Goal: Complete application form

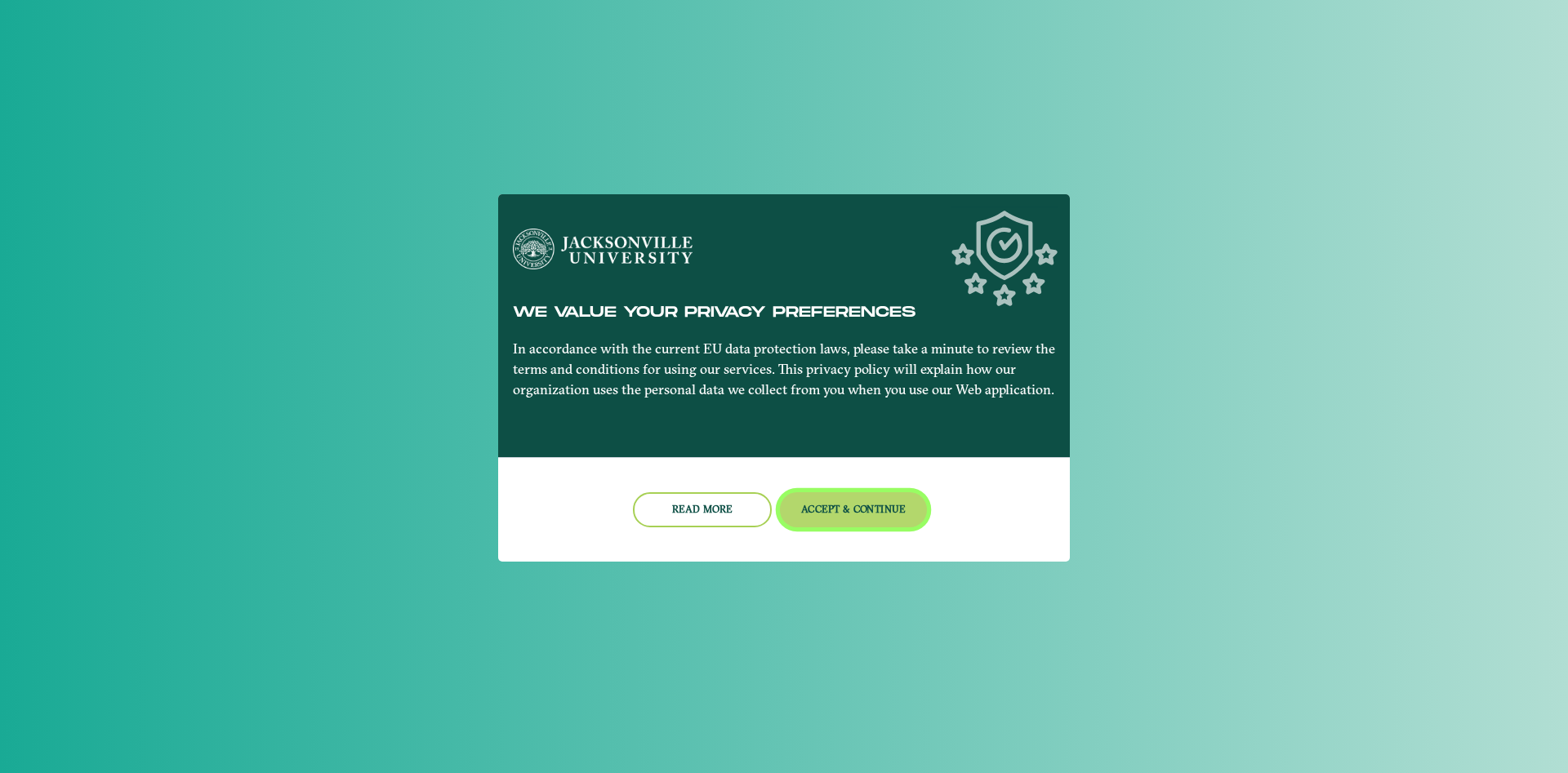
click at [861, 515] on button "Accept & Continue" at bounding box center [854, 510] width 148 height 36
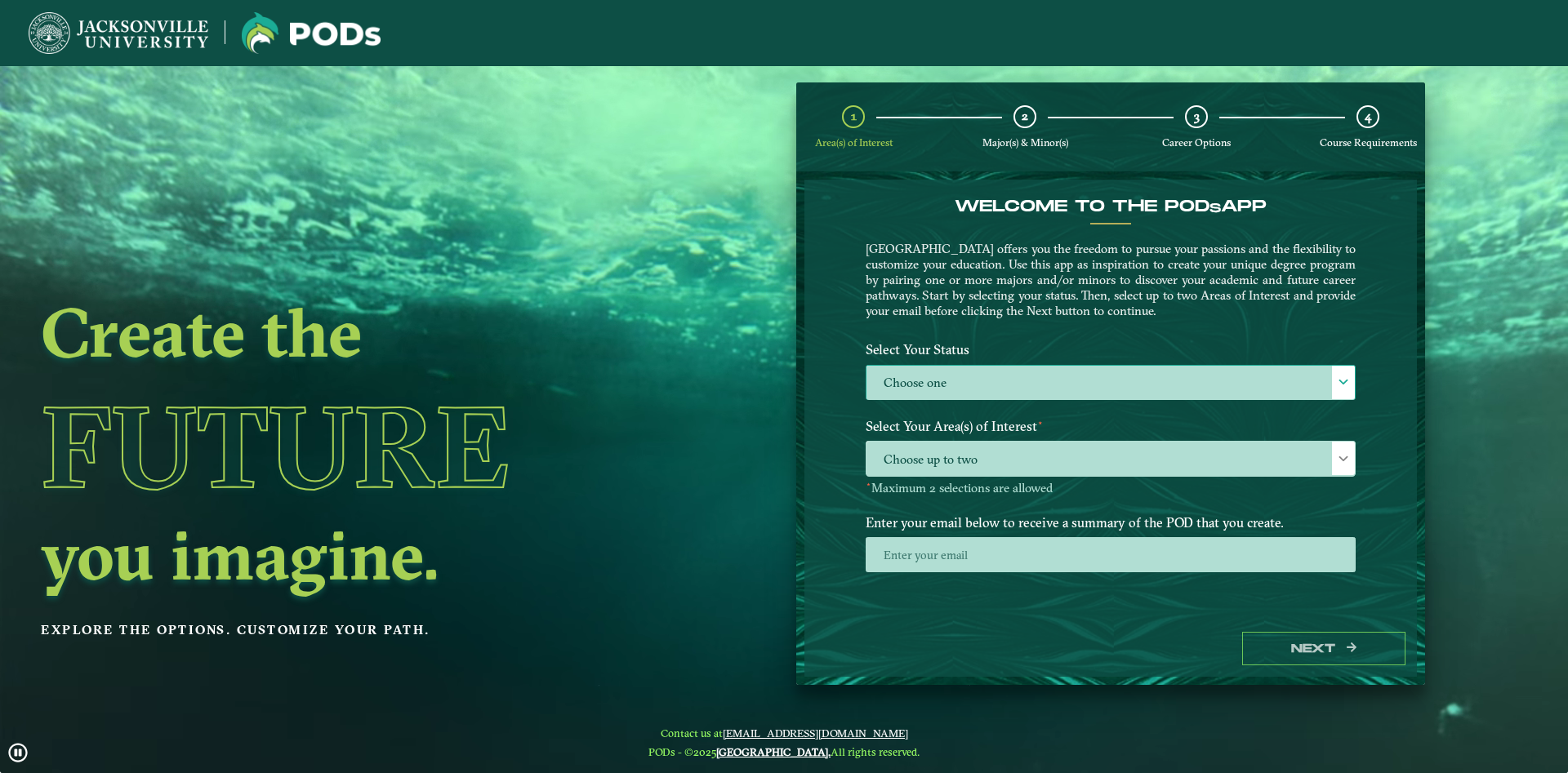
click at [988, 366] on label "Choose one" at bounding box center [1110, 383] width 489 height 36
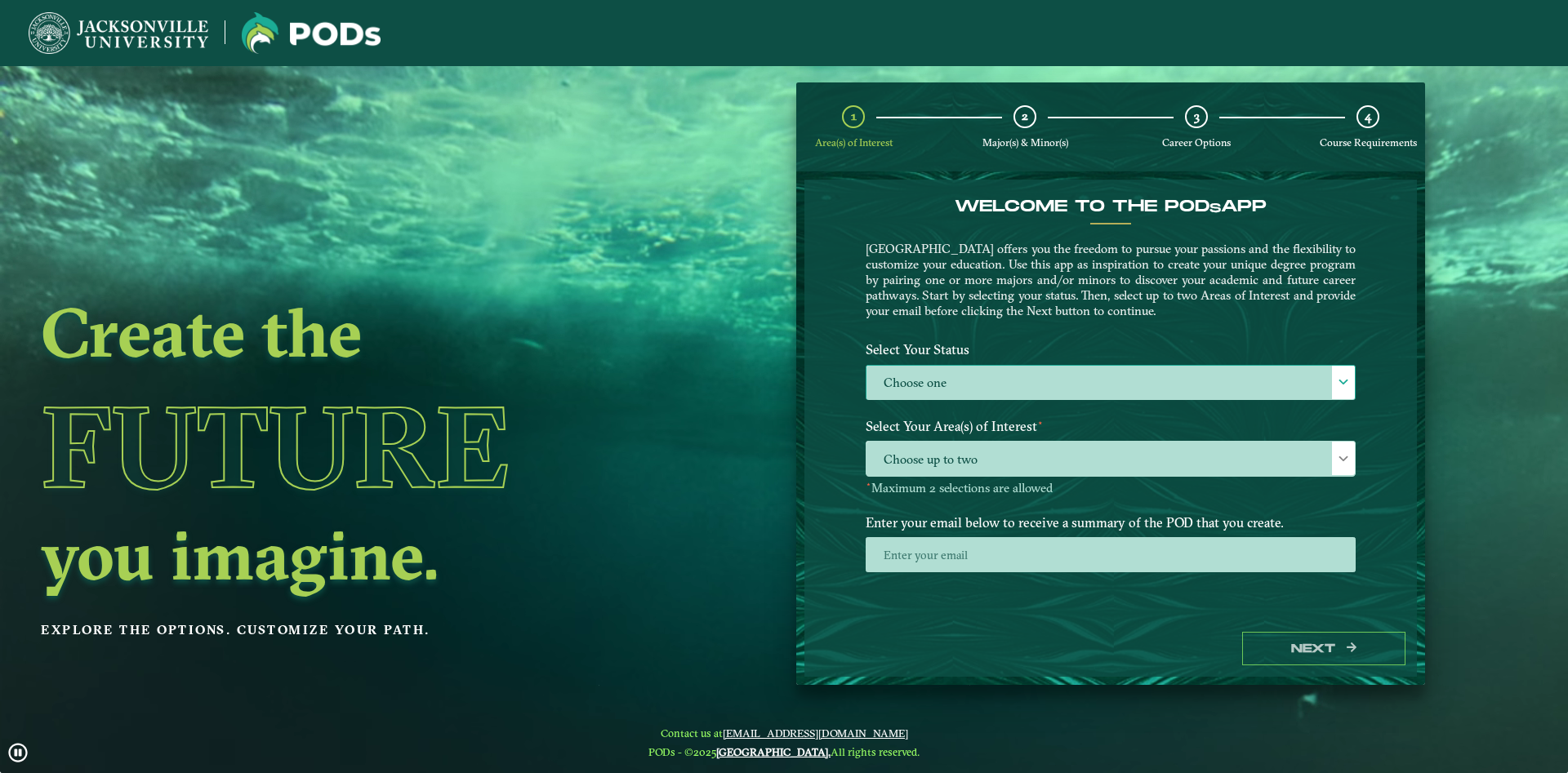
scroll to position [10, 76]
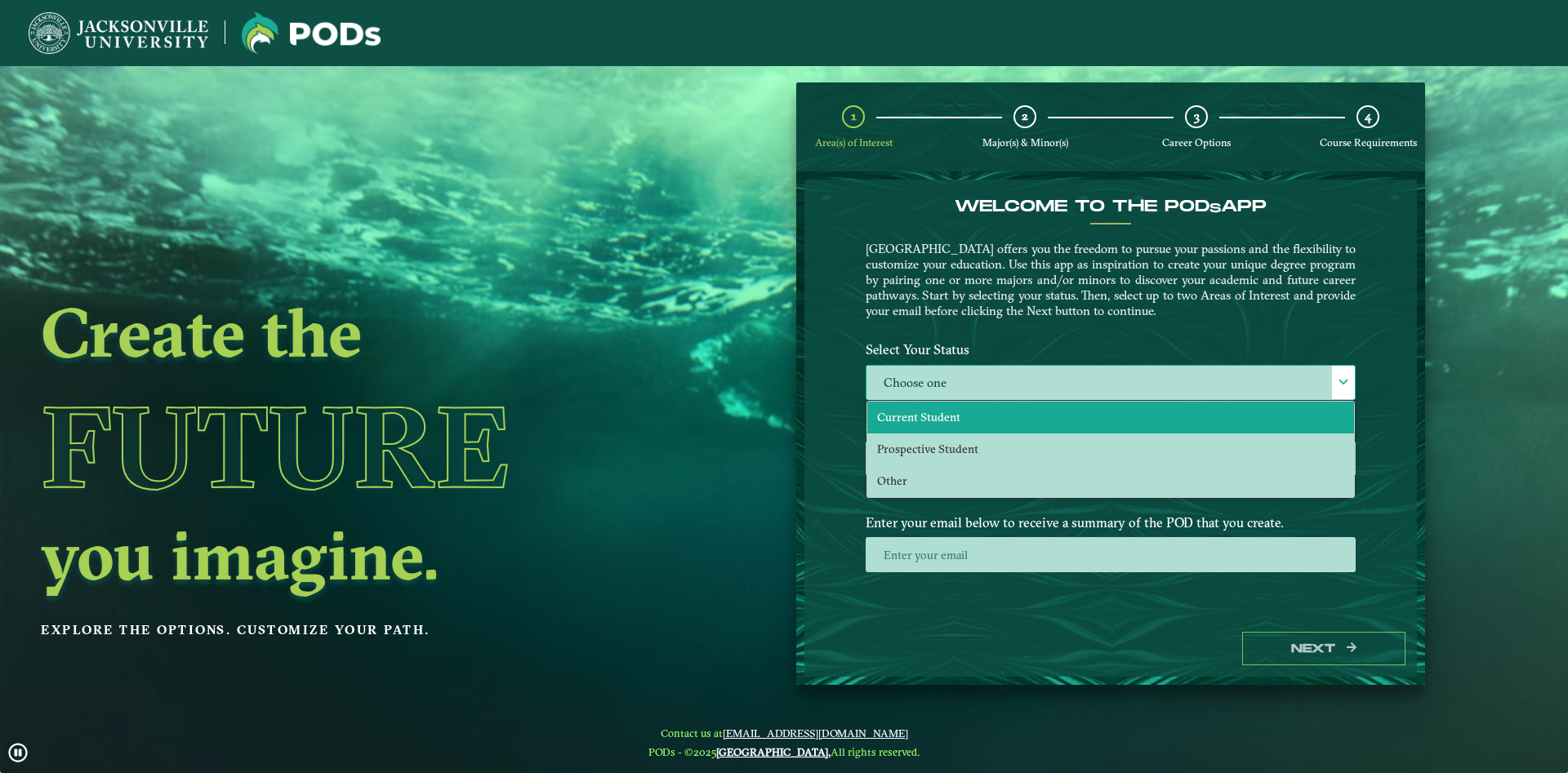
click at [928, 418] on span "Current Student" at bounding box center [918, 417] width 83 height 15
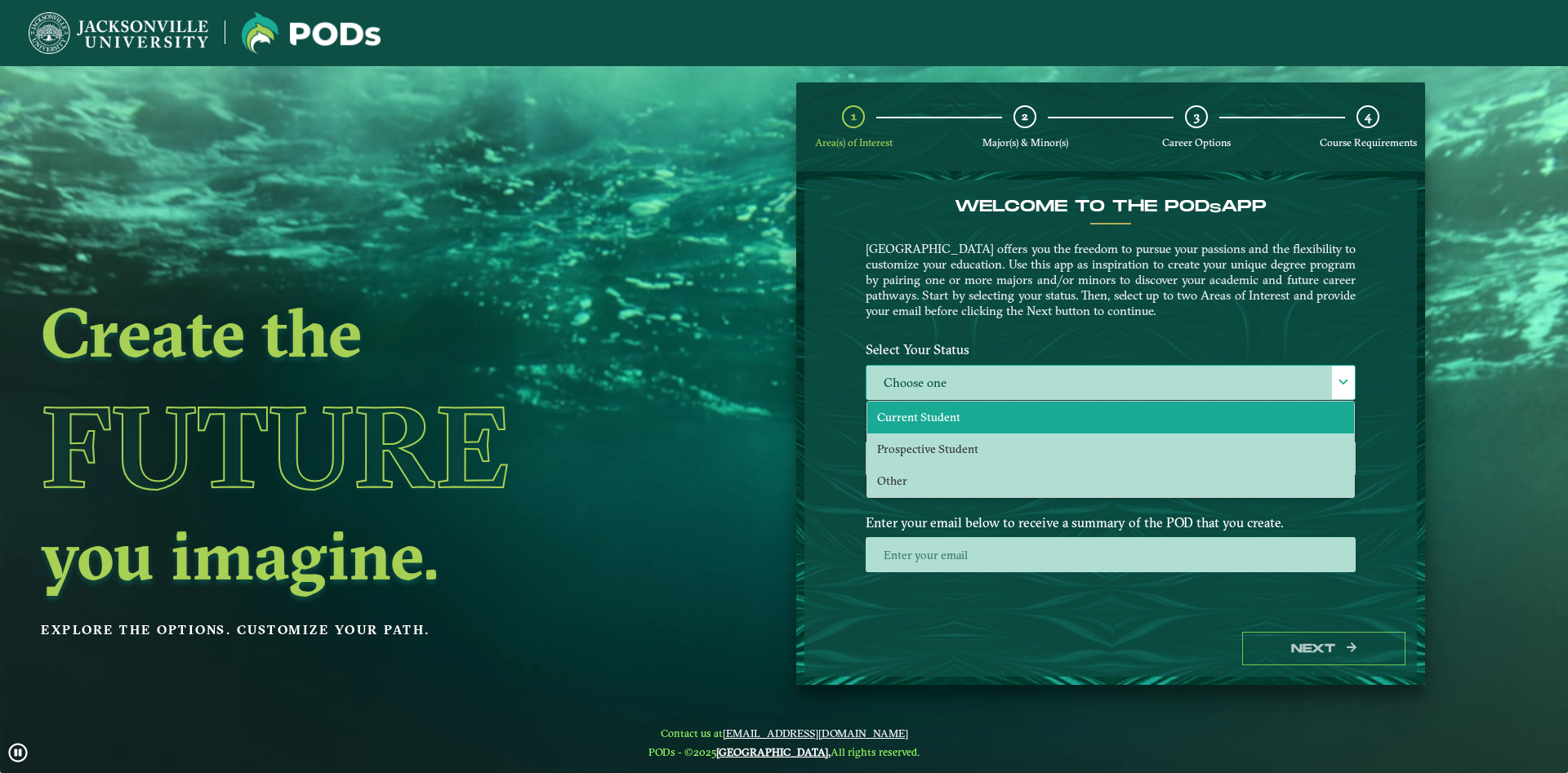
scroll to position [9, 76]
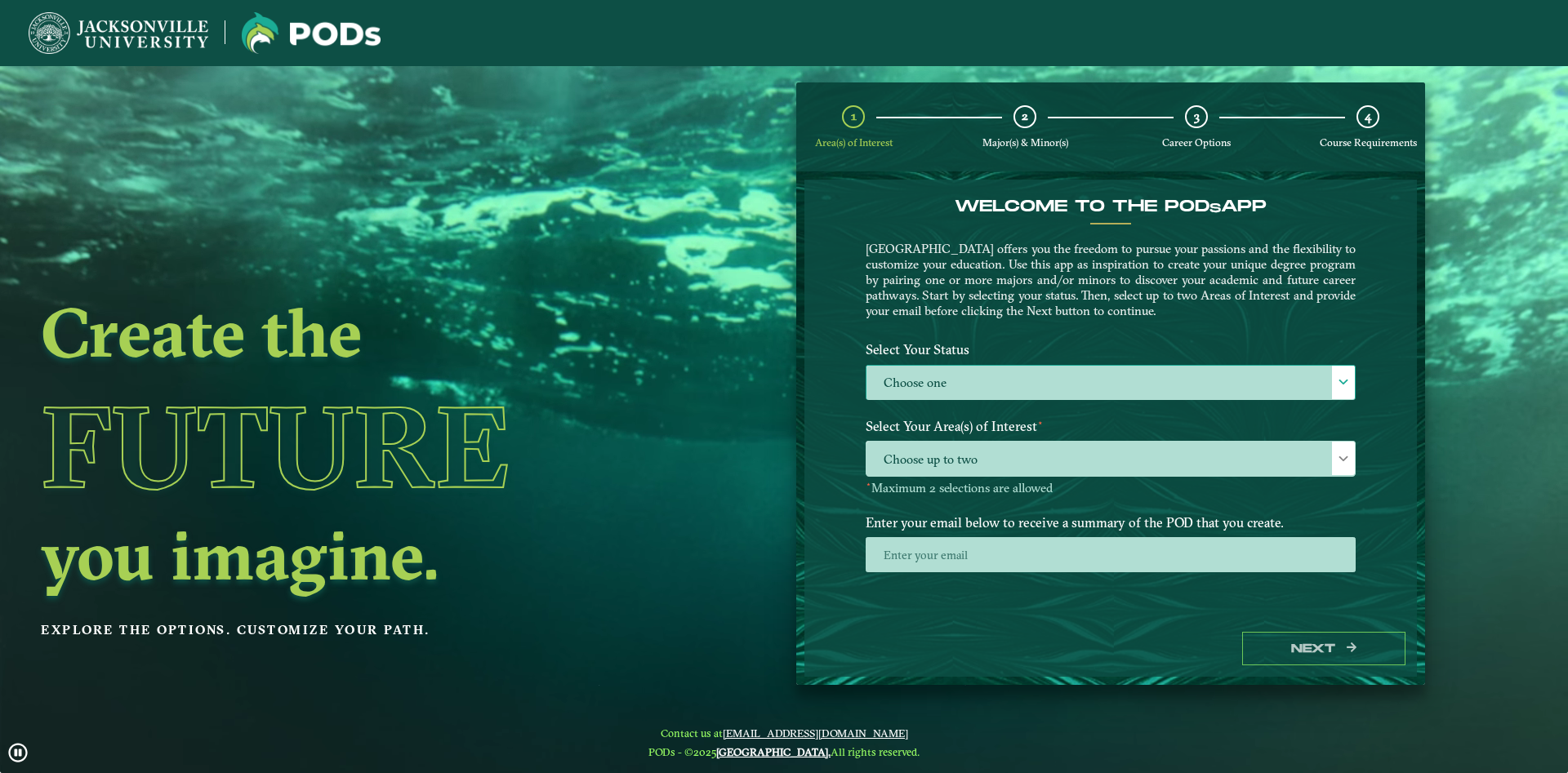
select select "[object Object]"
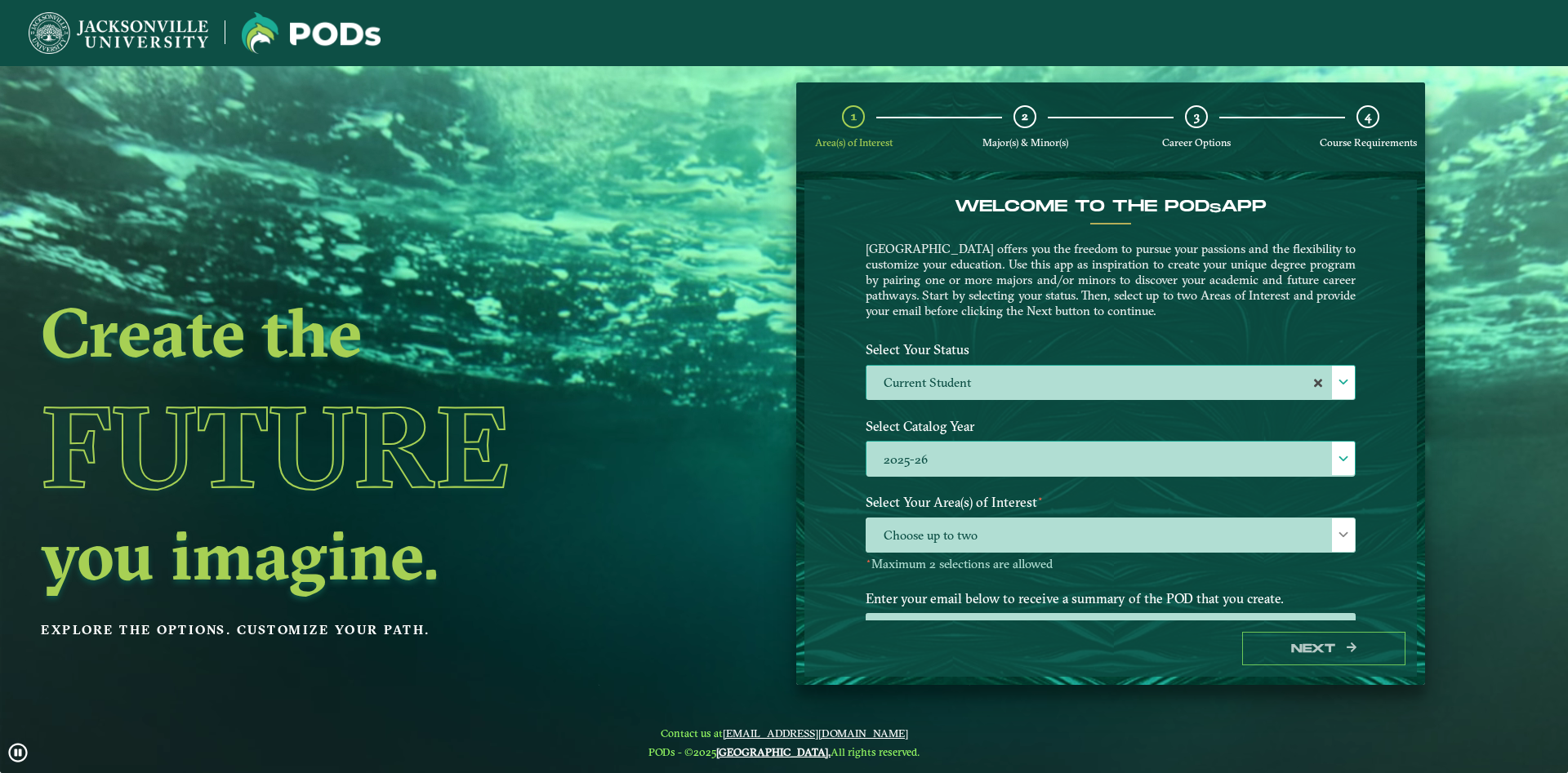
click at [970, 460] on label "2025-26" at bounding box center [1110, 459] width 489 height 36
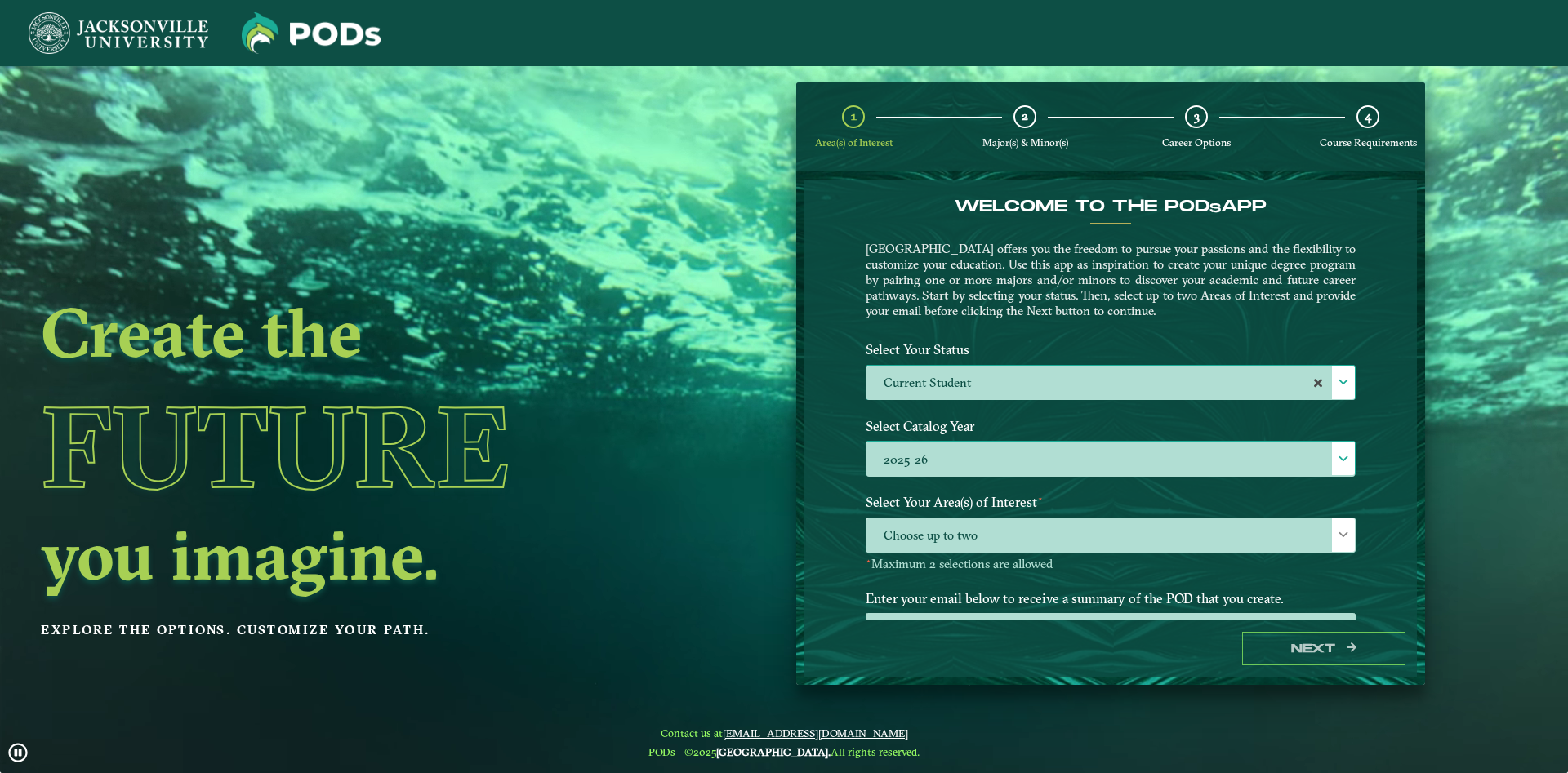
scroll to position [10, 76]
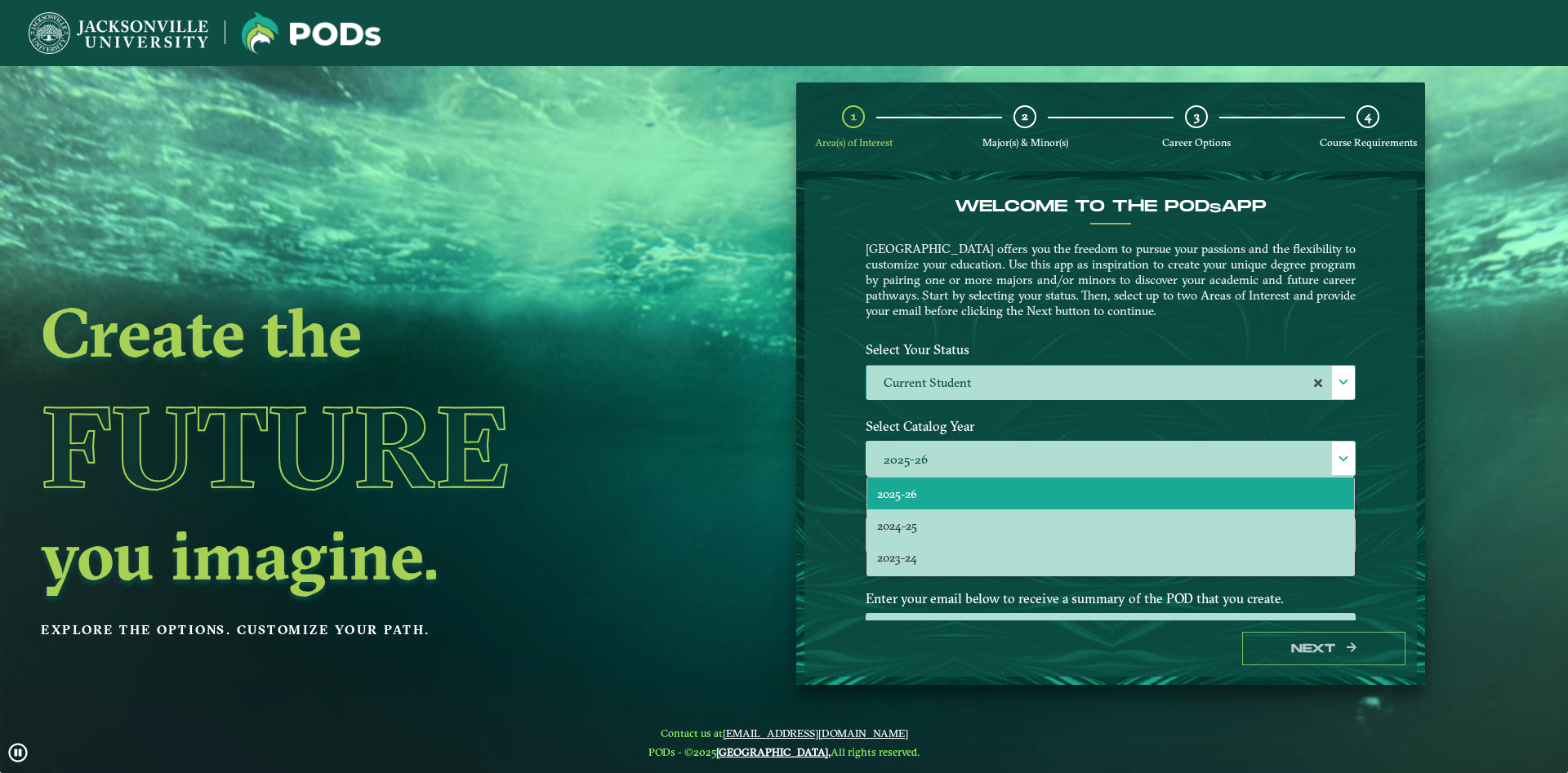
click at [811, 423] on div "Welcome to the POD s app Jacksonville University offers you the freedom to purs…" at bounding box center [1110, 400] width 613 height 441
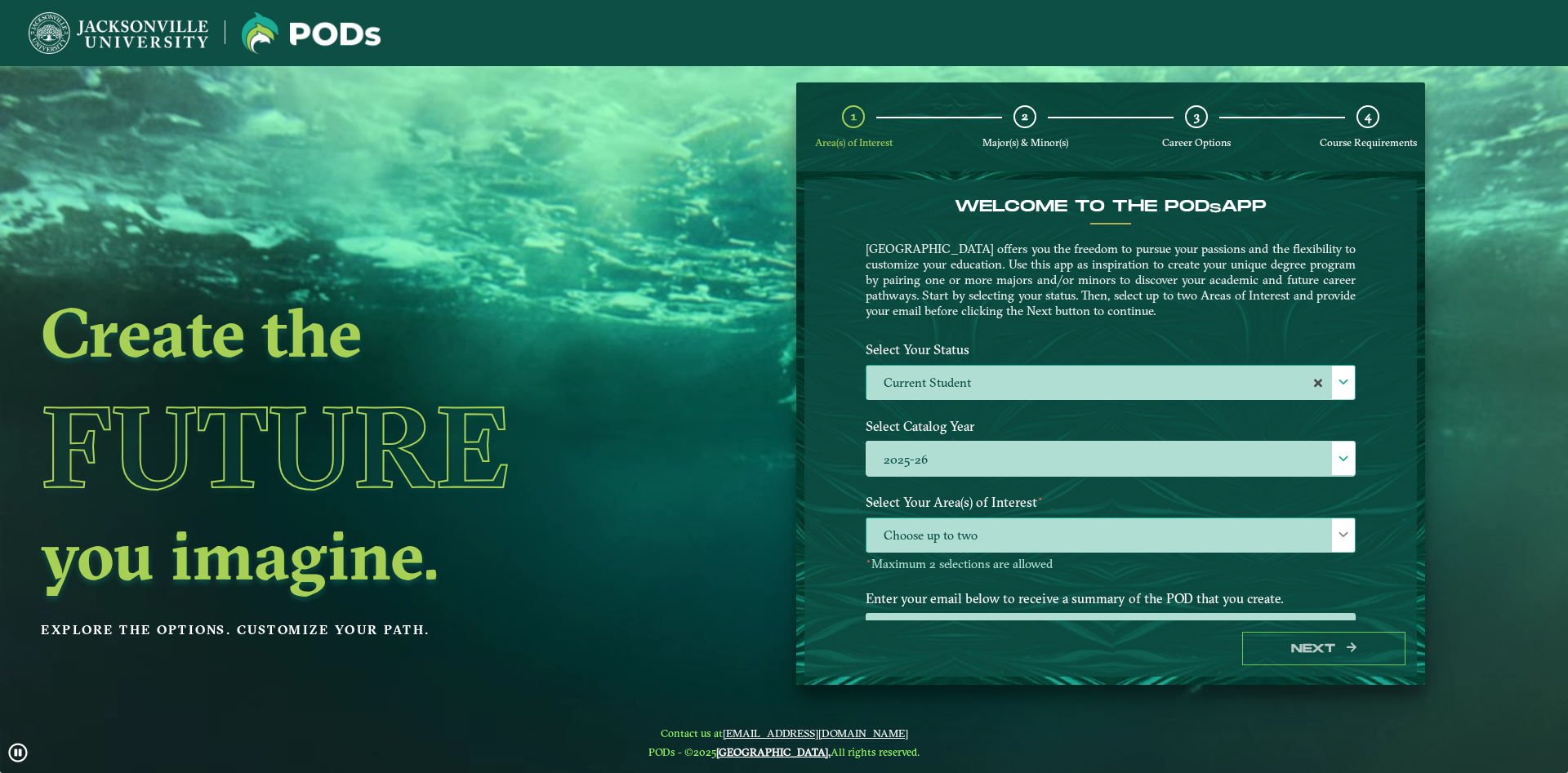
click at [962, 533] on span "Choose up to two" at bounding box center [1110, 536] width 489 height 36
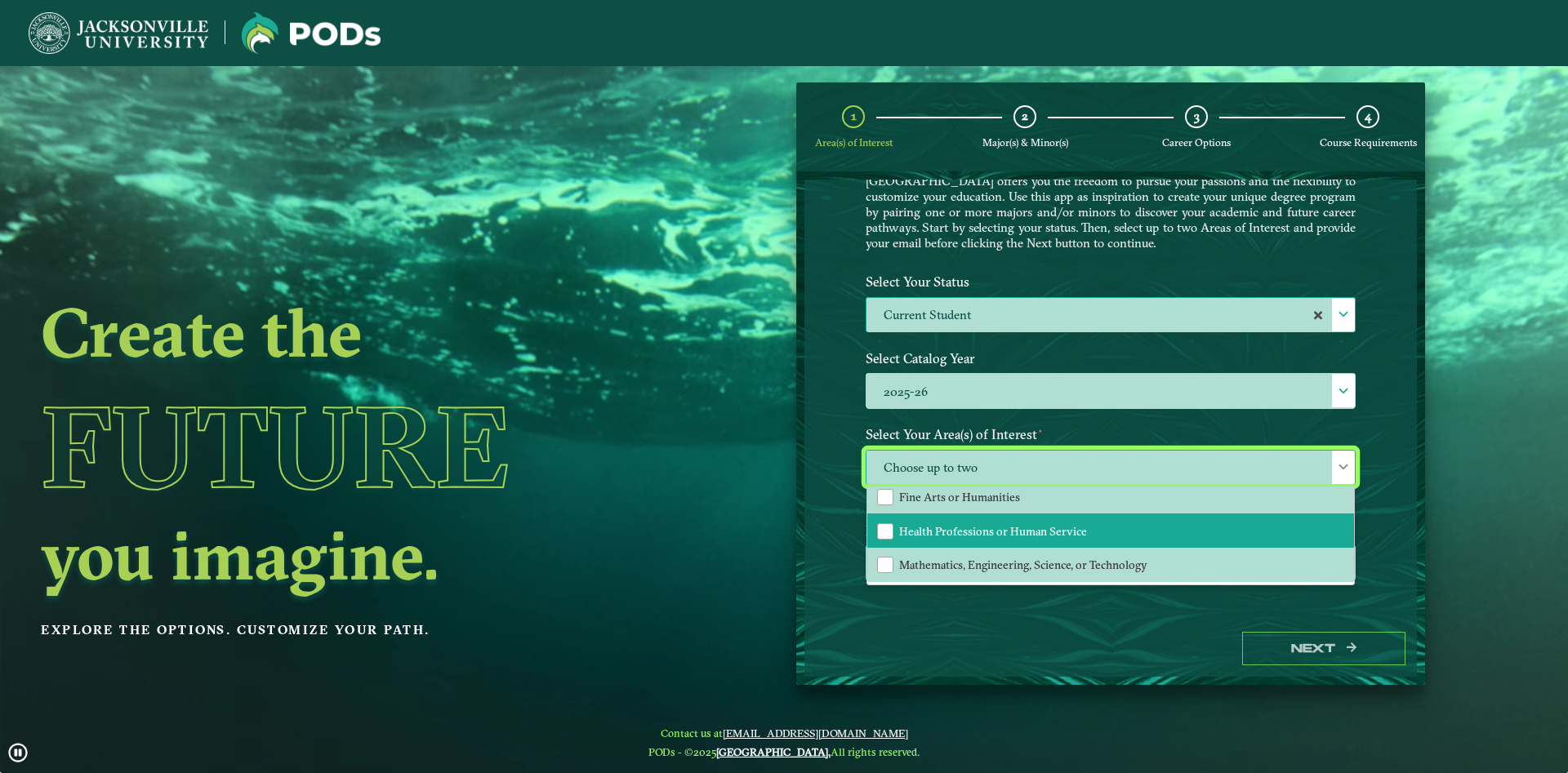
scroll to position [23, 0]
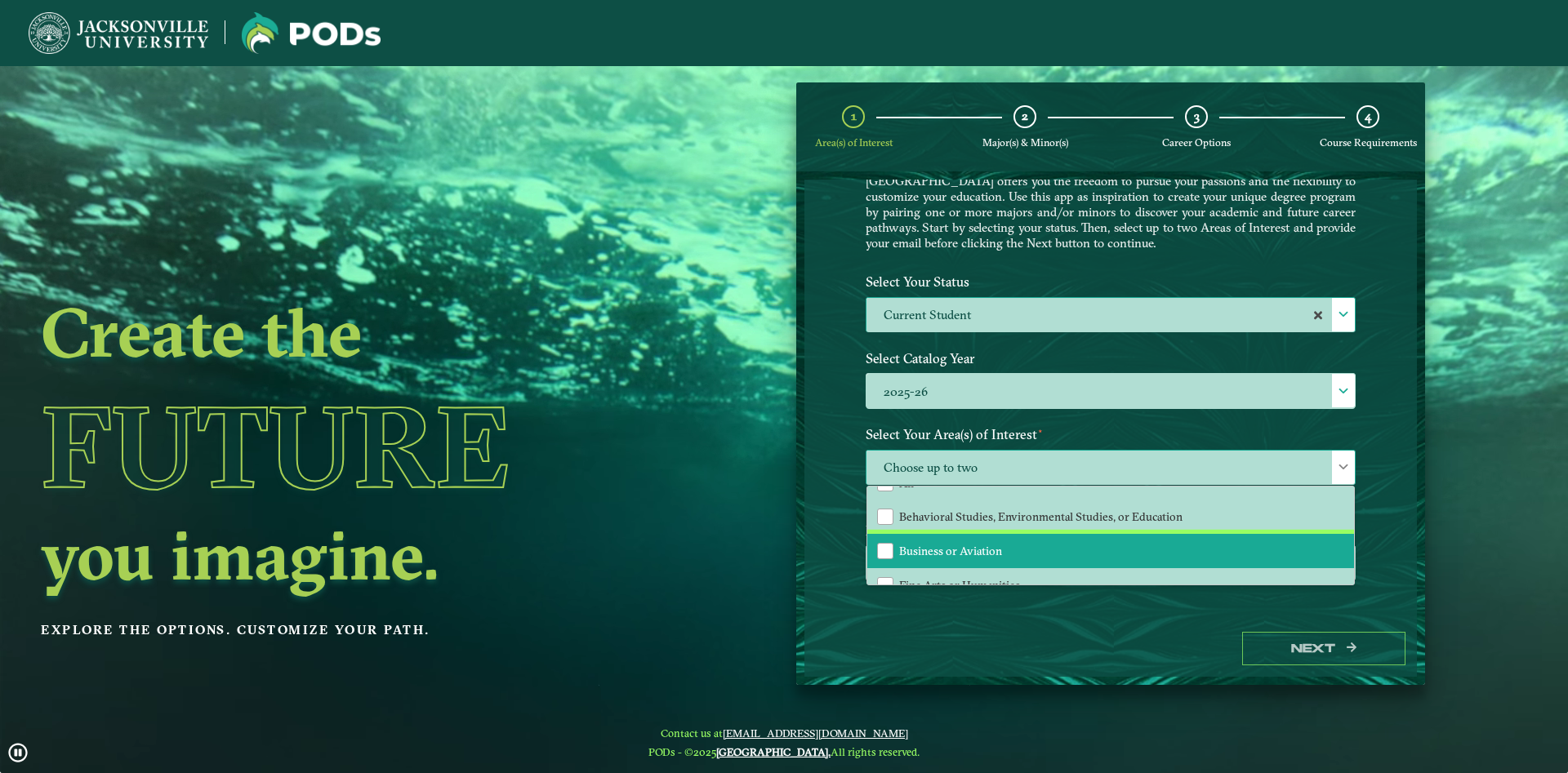
click at [965, 541] on li "Business or Aviation" at bounding box center [1110, 551] width 487 height 35
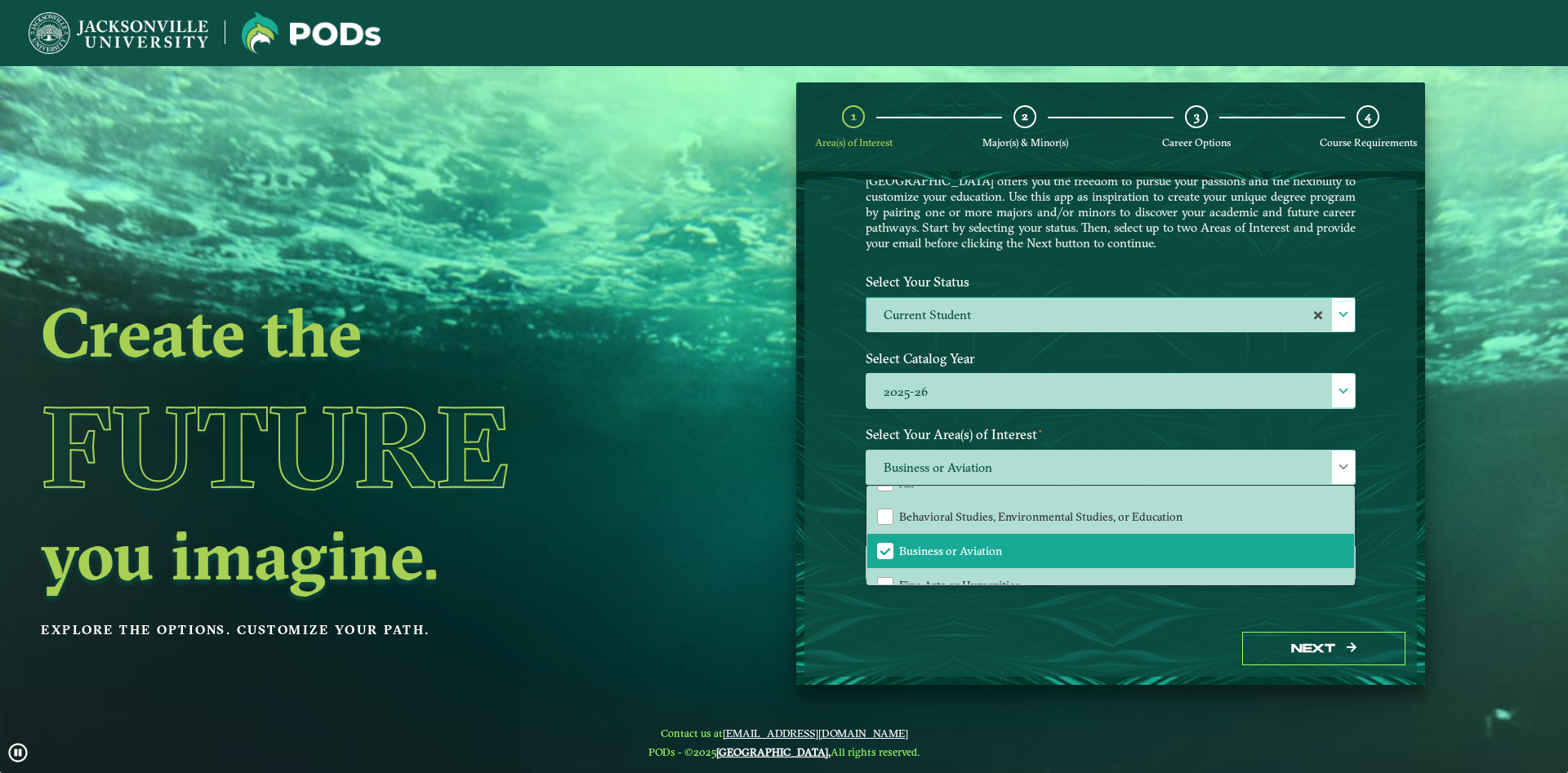
click at [1040, 627] on div "Next" at bounding box center [1110, 649] width 613 height 57
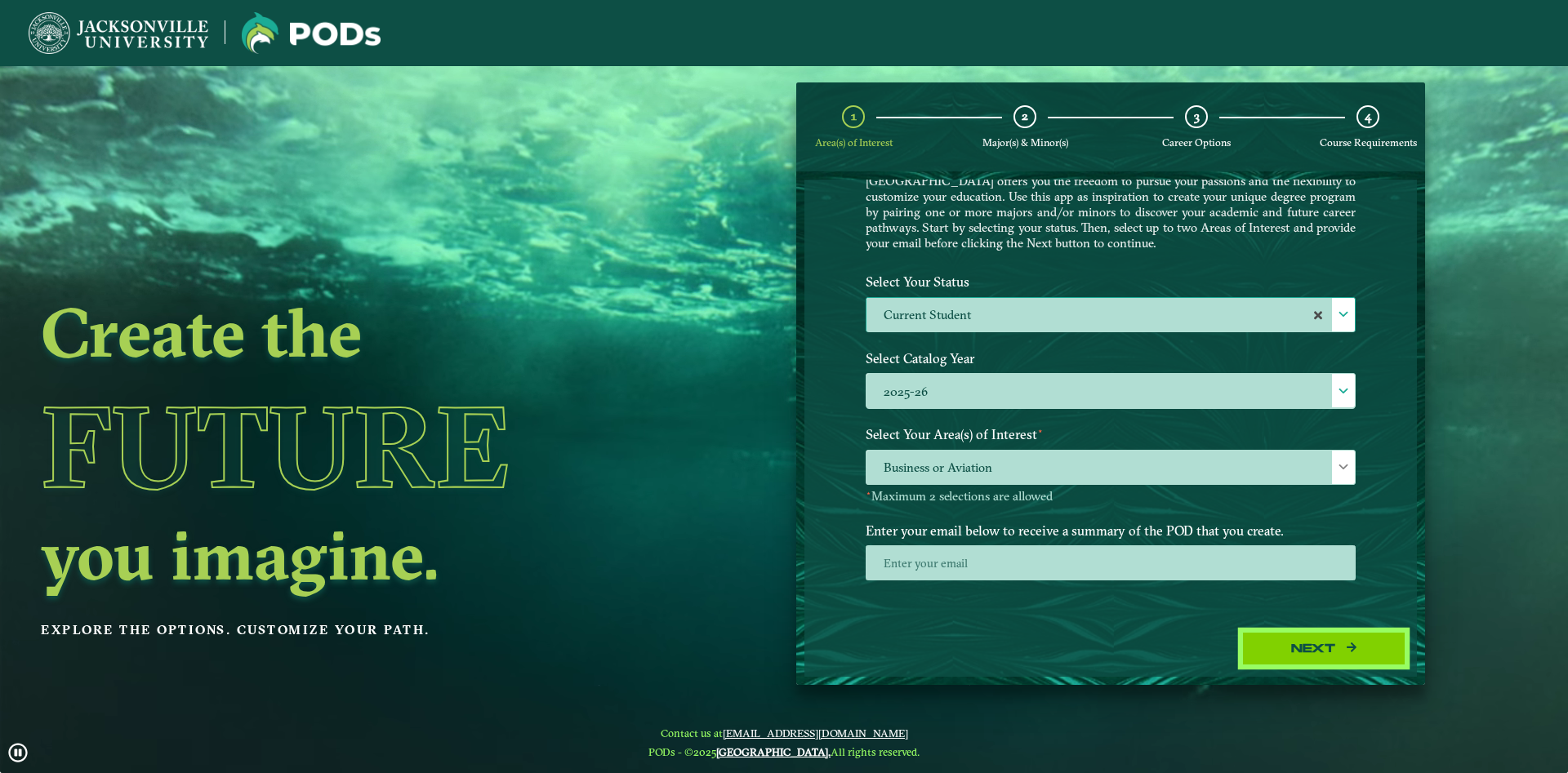
click at [1305, 665] on button "Next" at bounding box center [1324, 648] width 163 height 34
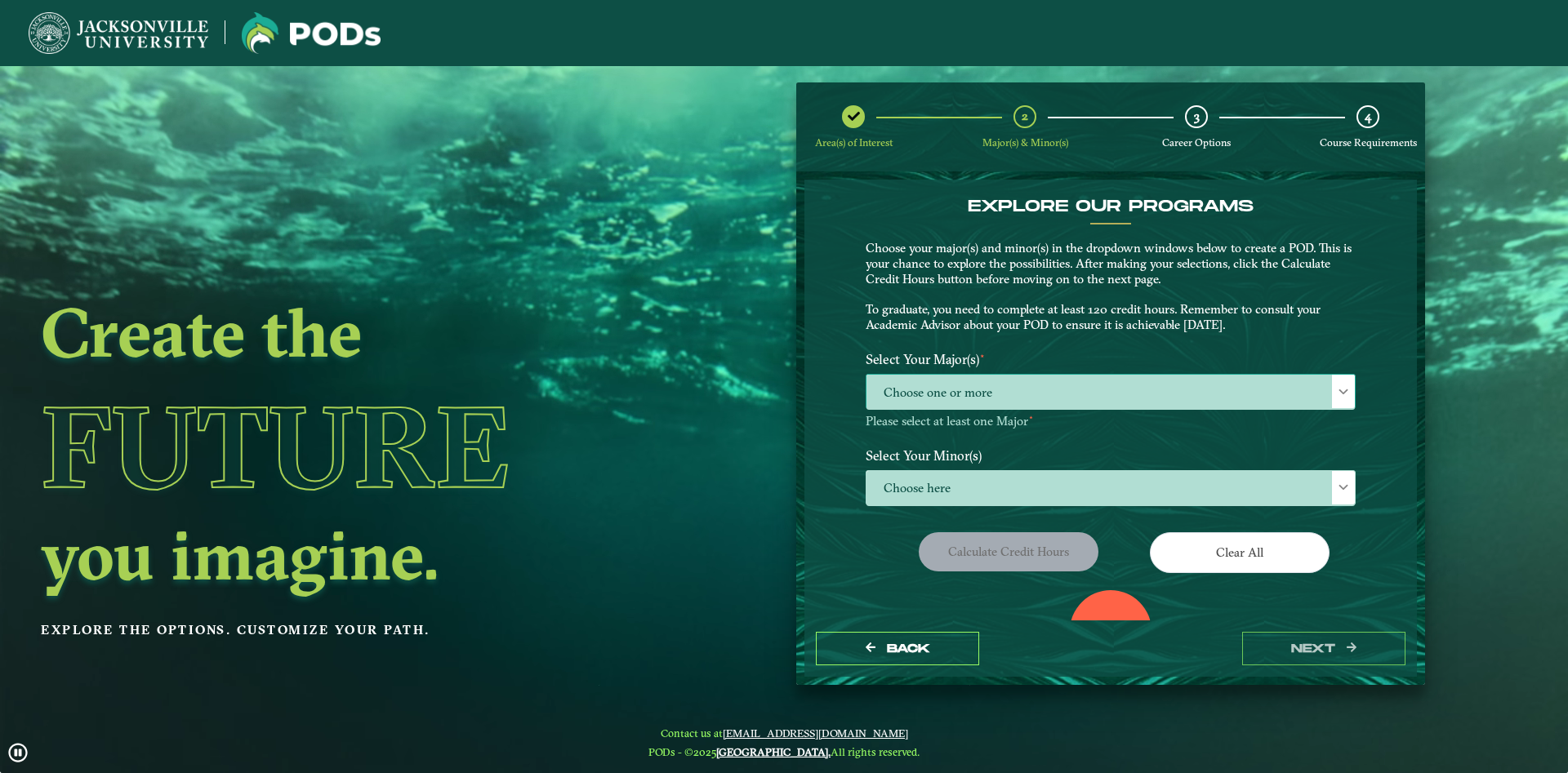
click at [985, 404] on span "Choose one or more" at bounding box center [1110, 392] width 489 height 36
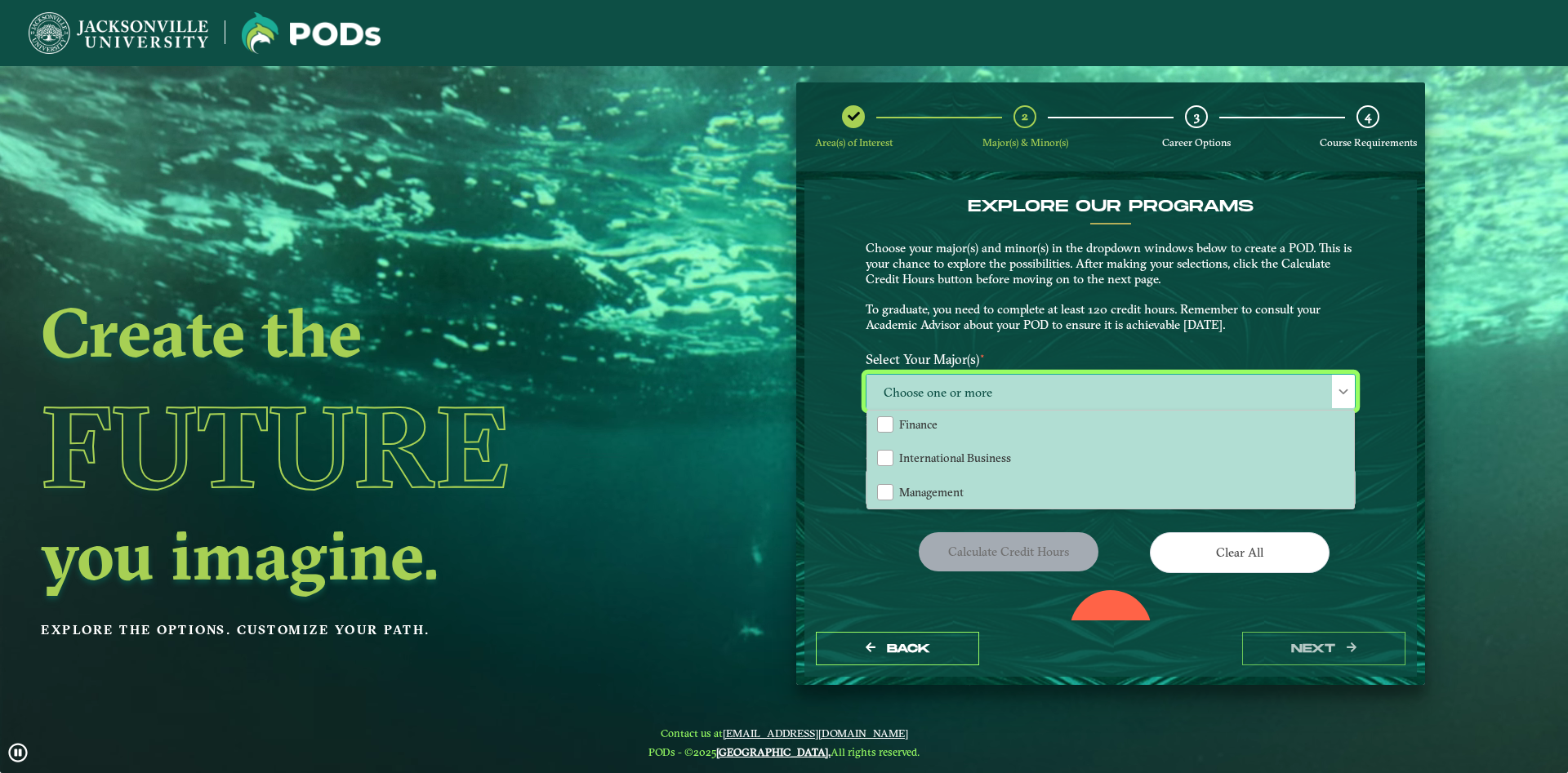
scroll to position [88, 0]
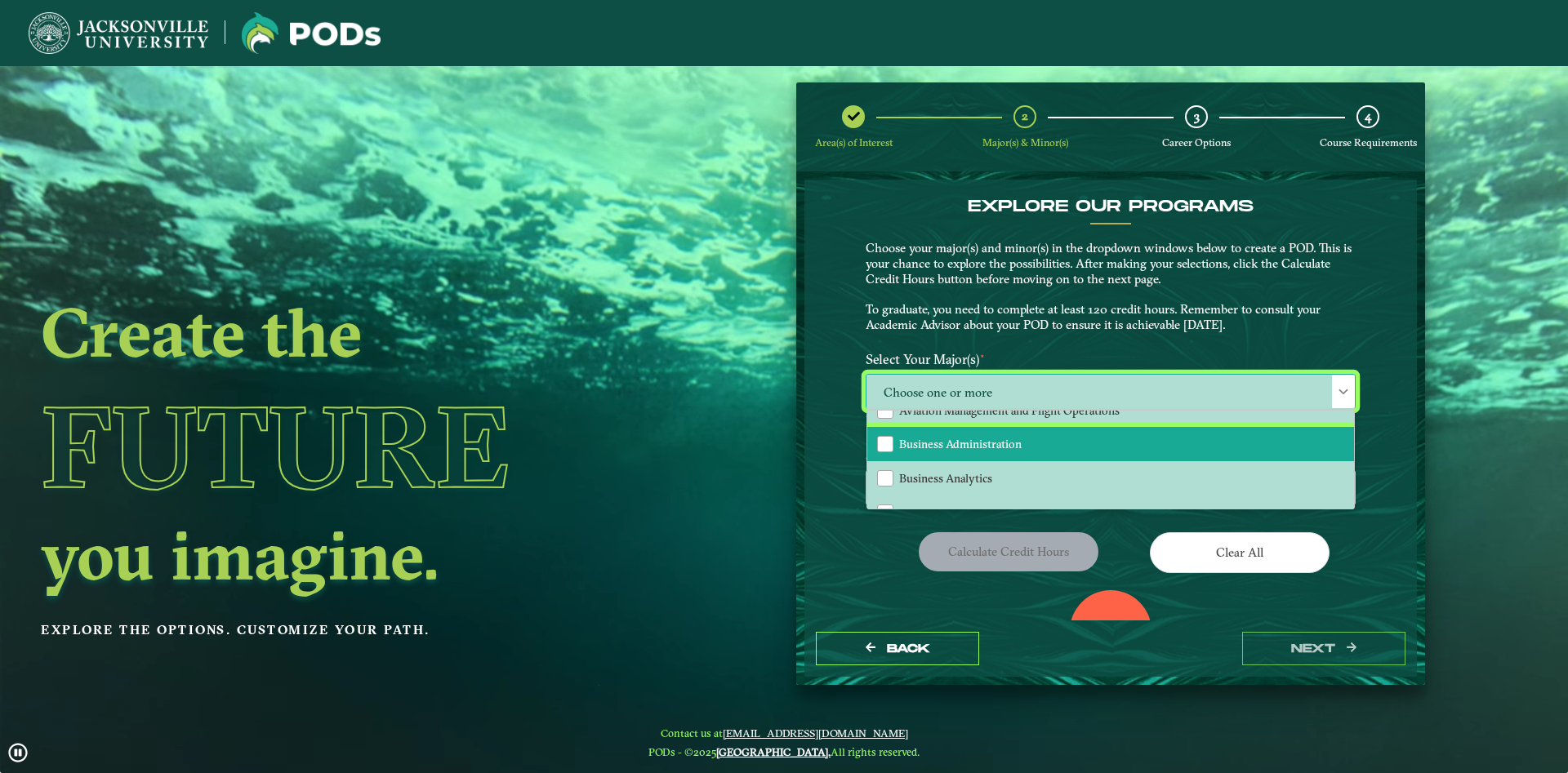
click at [981, 454] on li "Business Administration" at bounding box center [1110, 445] width 487 height 35
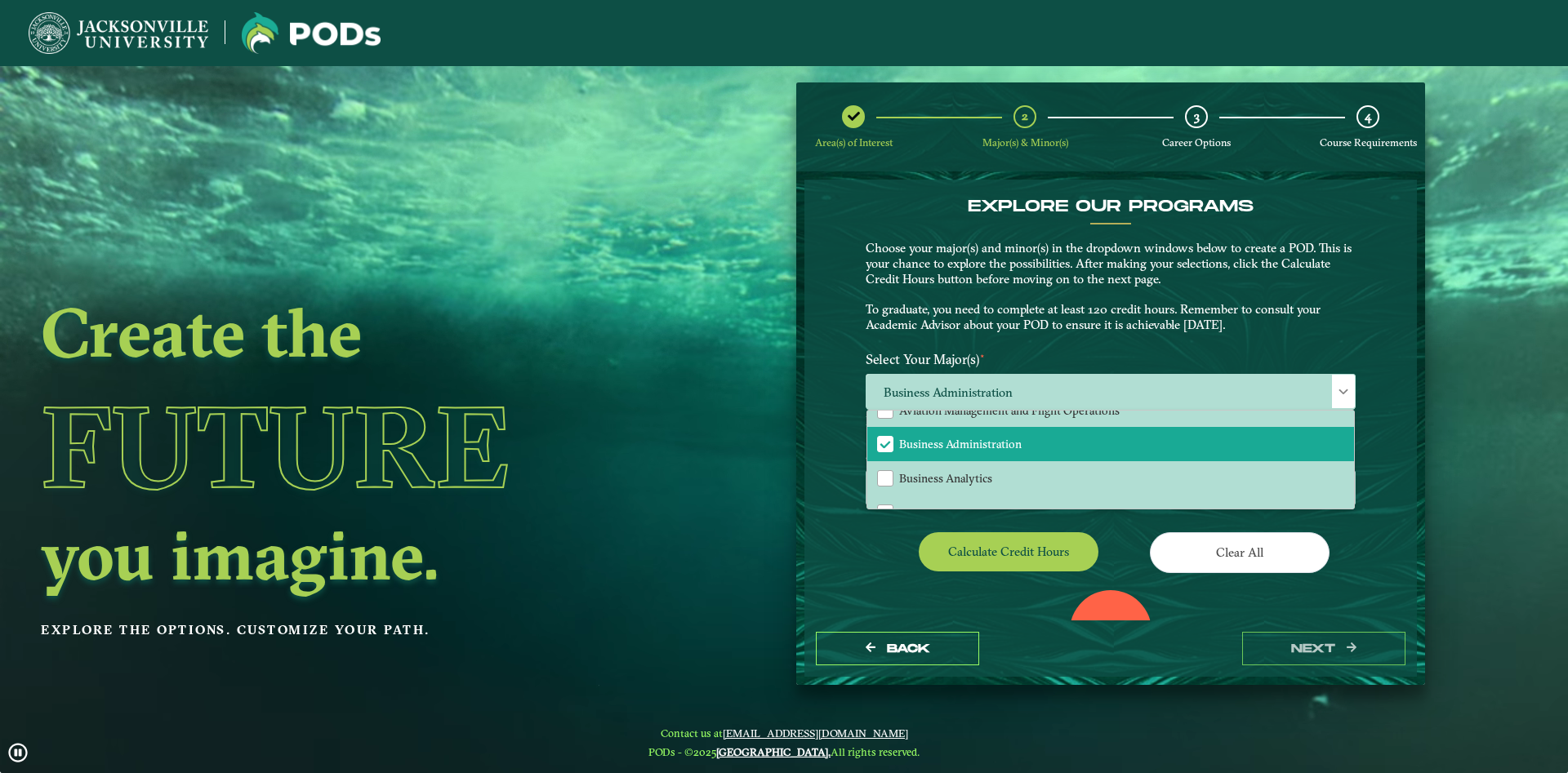
click at [1273, 318] on p "Choose your major(s) and minor(s) in the dropdown windows below to create a POD…" at bounding box center [1110, 286] width 490 height 92
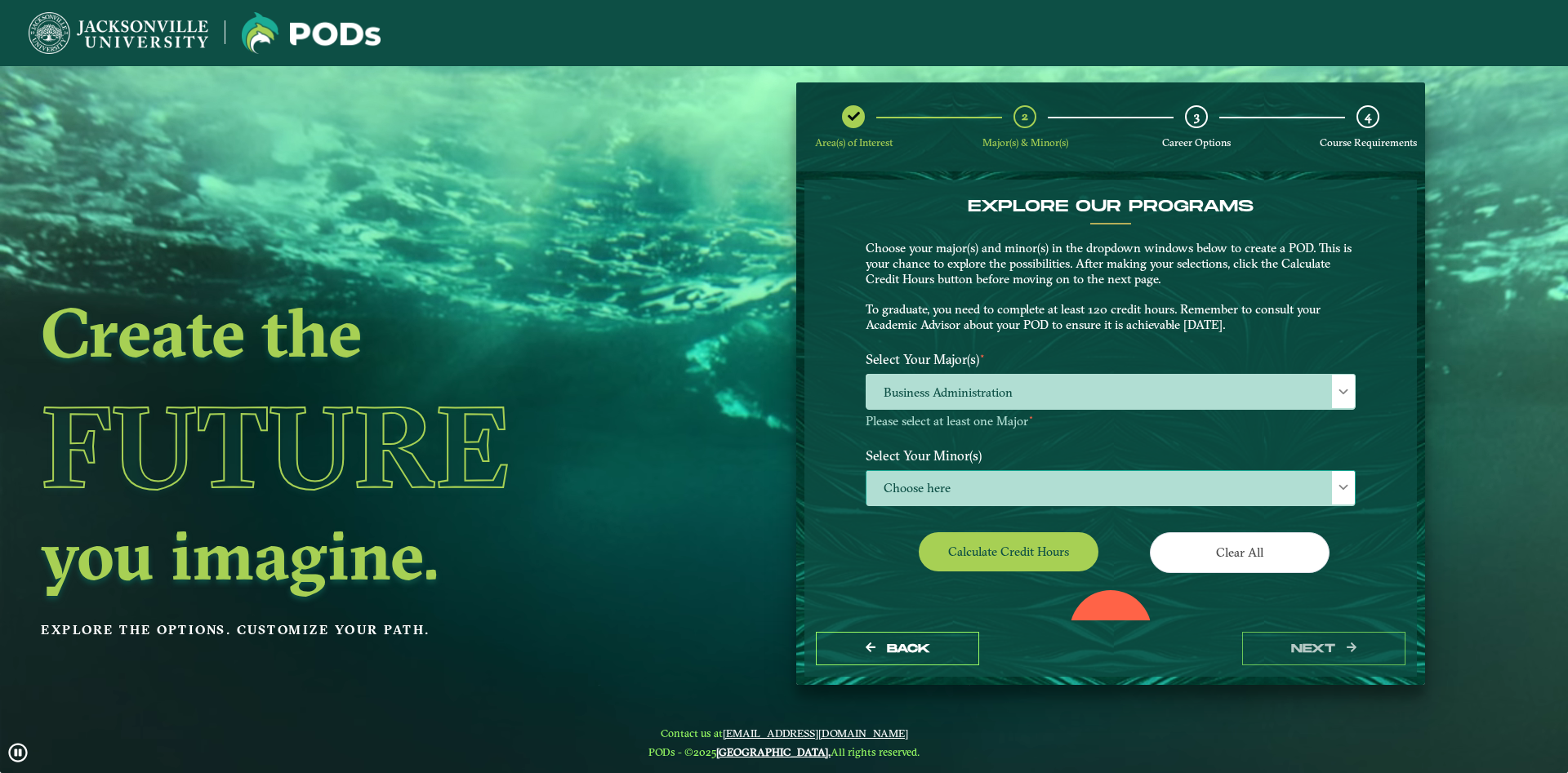
click at [1080, 484] on span "Choose here" at bounding box center [1110, 489] width 489 height 36
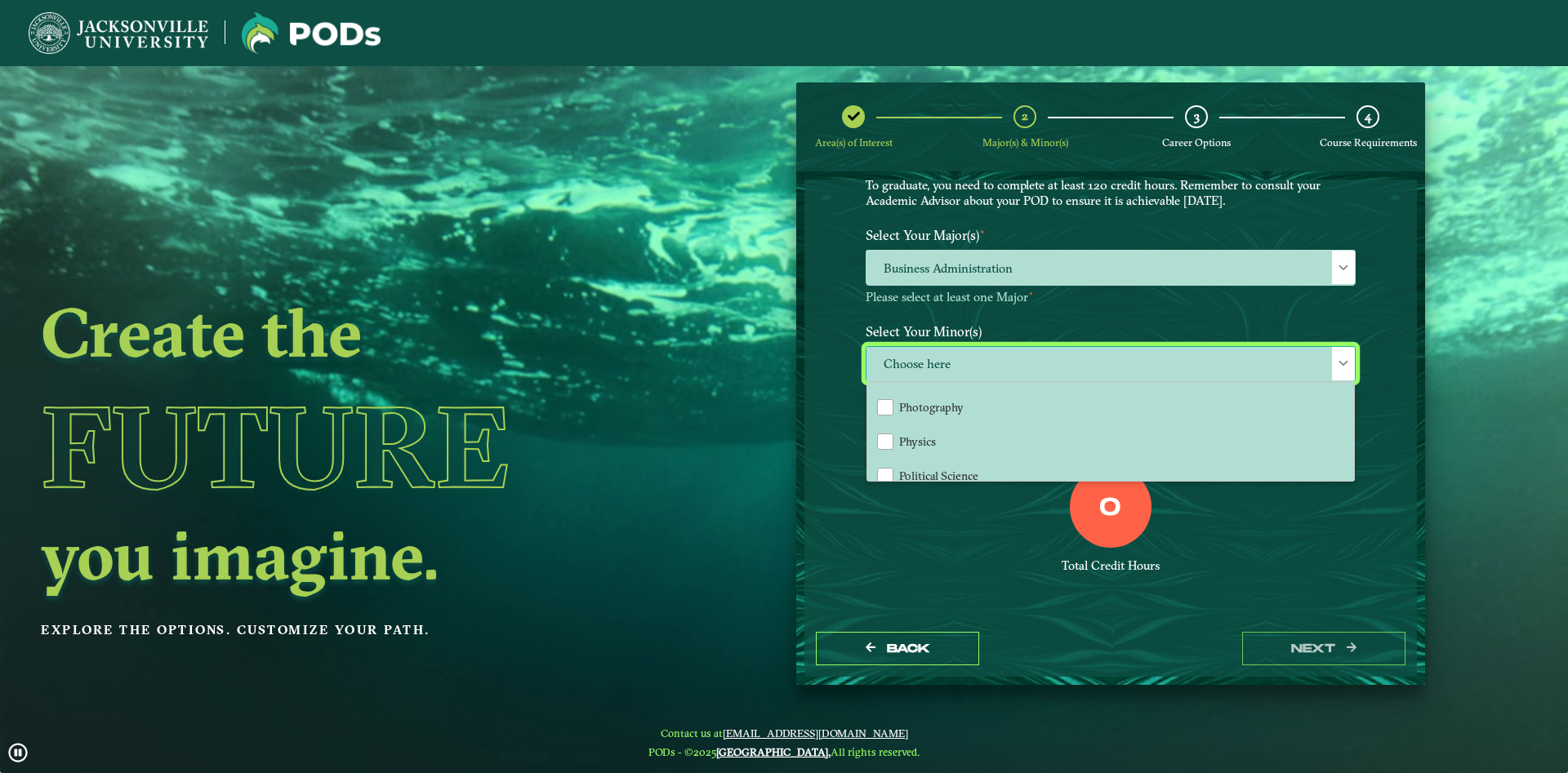
scroll to position [1234, 0]
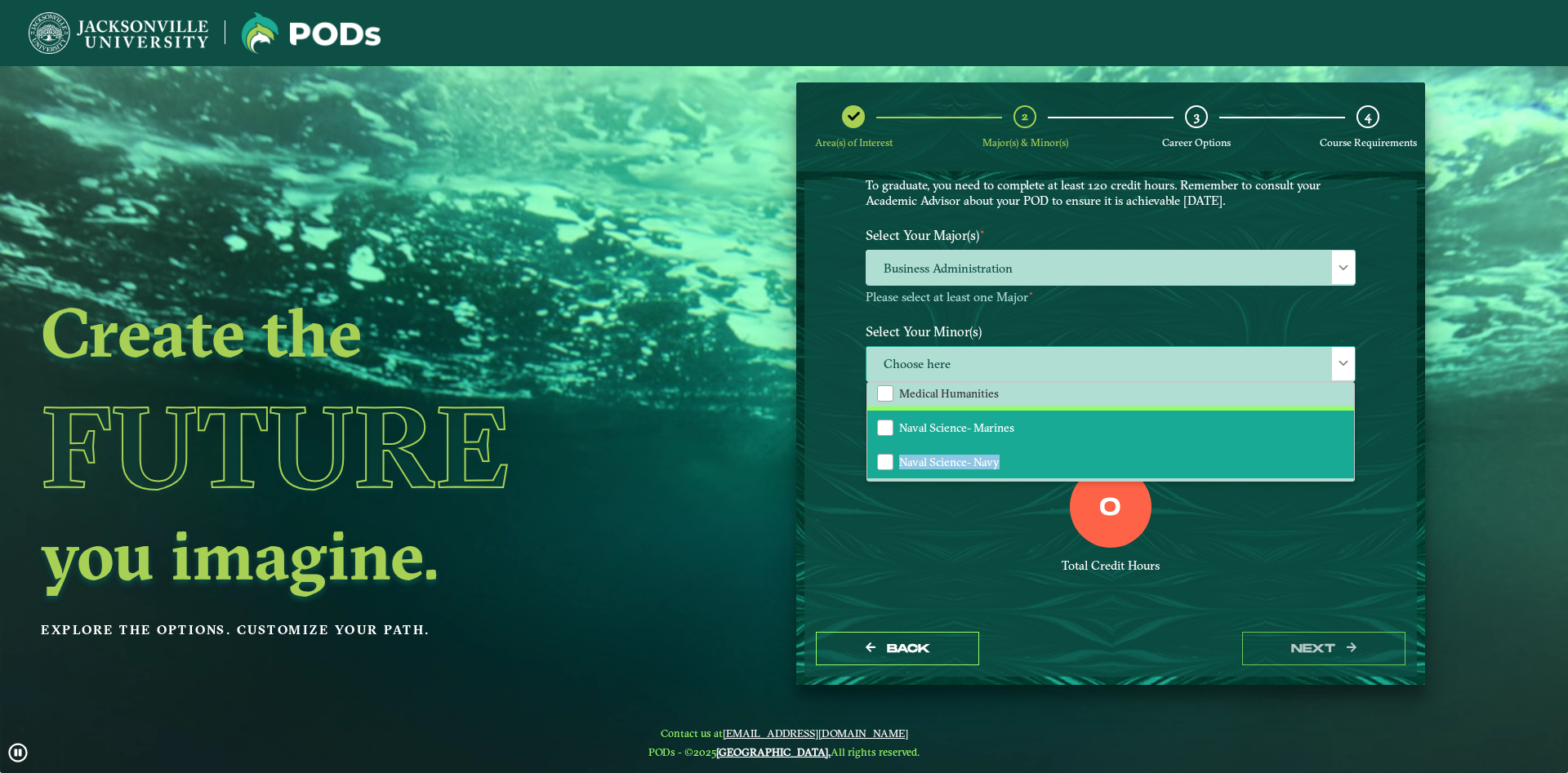
drag, startPoint x: 1015, startPoint y: 443, endPoint x: 1007, endPoint y: 459, distance: 17.9
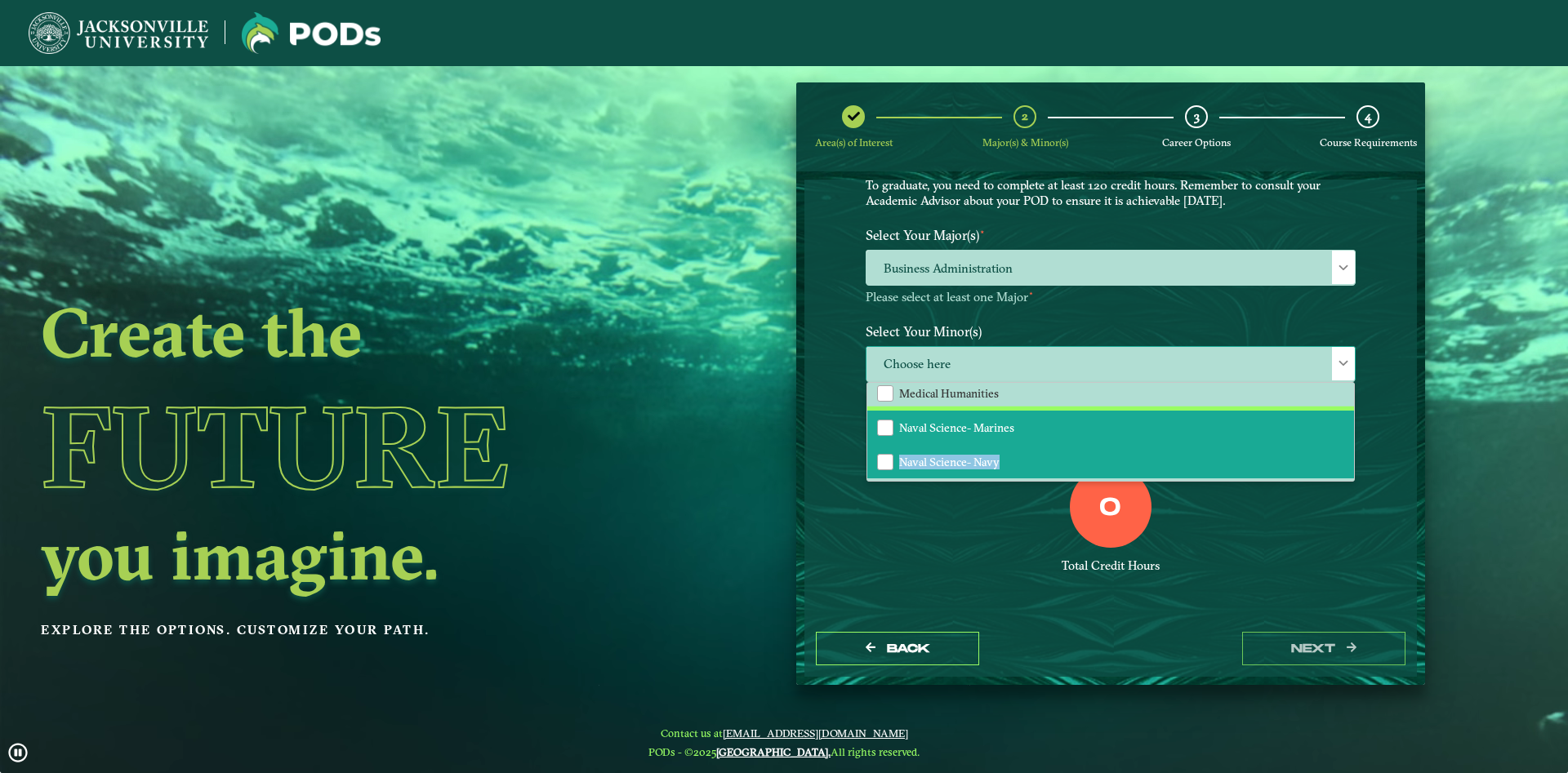
click at [1007, 459] on ul "Accounting Animation Applied Economics Applied Mathematics Art Aviation Managem…" at bounding box center [1110, 87] width 487 height 1873
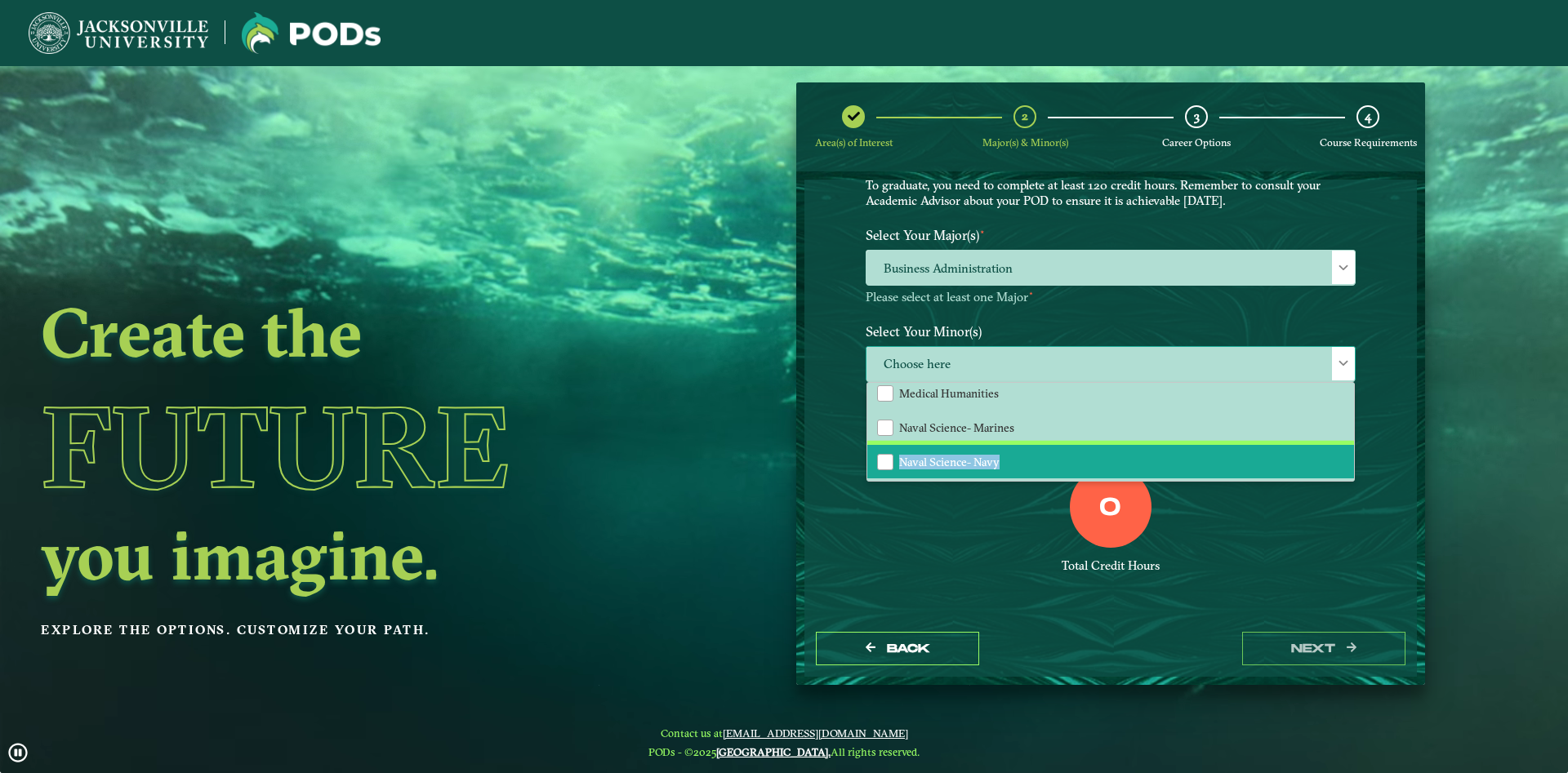
click at [1007, 459] on li "Naval Science- Navy" at bounding box center [1110, 462] width 487 height 35
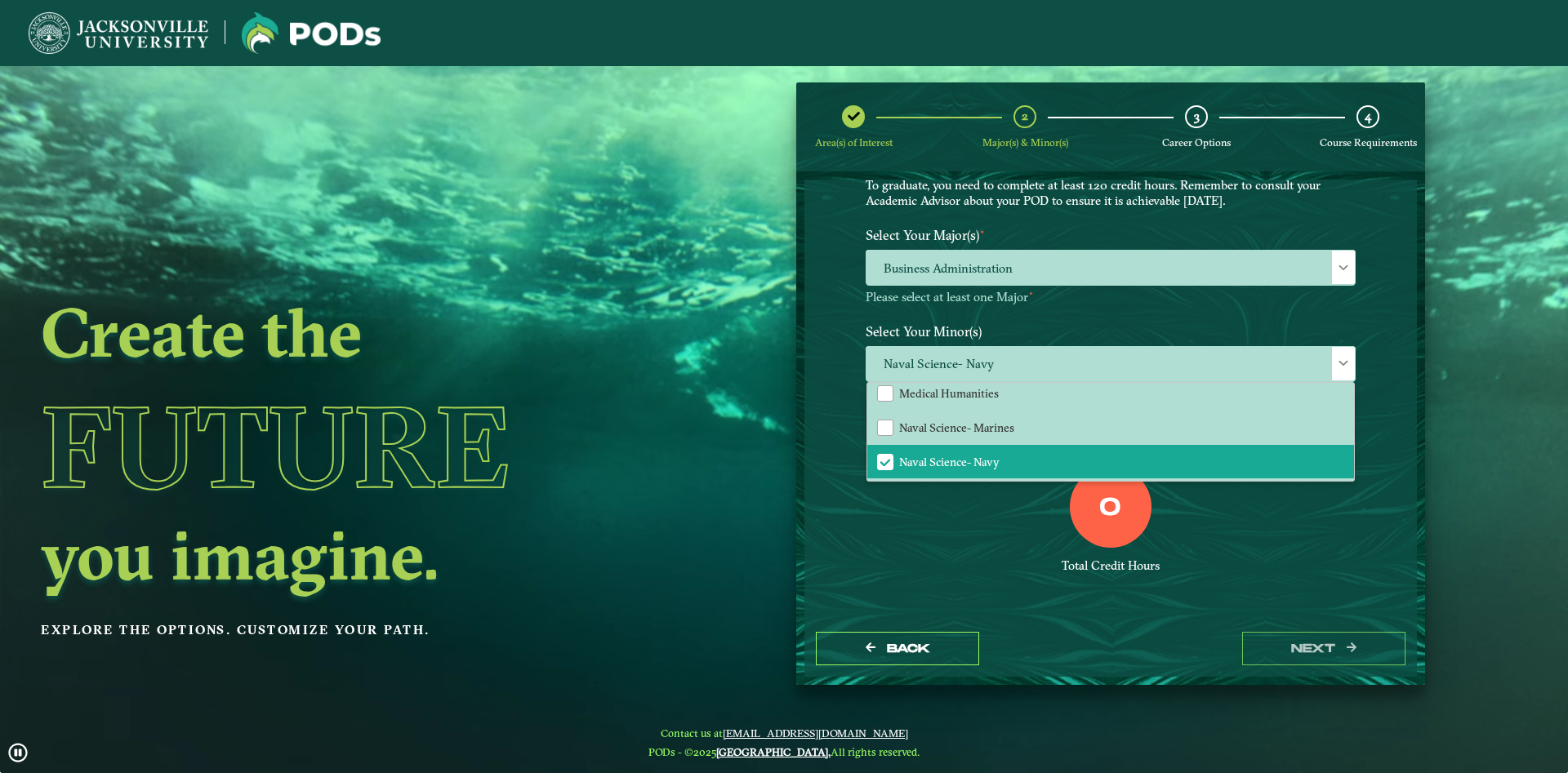
click at [1389, 559] on div "EXPLORE OUR PROGRAMS Choose your major(s) and minor(s) in the dropdown windows …" at bounding box center [1110, 400] width 613 height 441
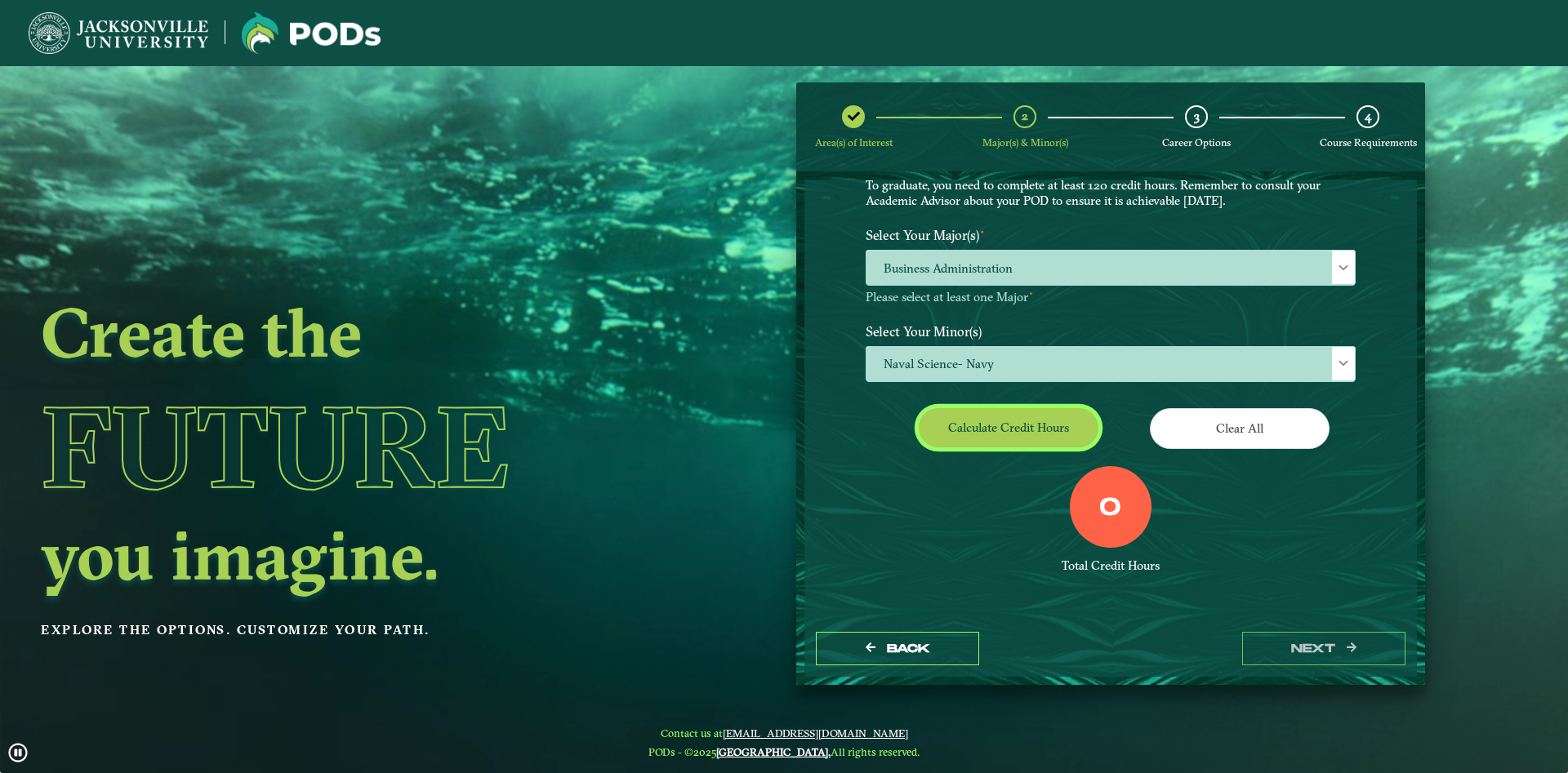
click at [1031, 427] on button "Calculate credit hours" at bounding box center [1008, 428] width 180 height 38
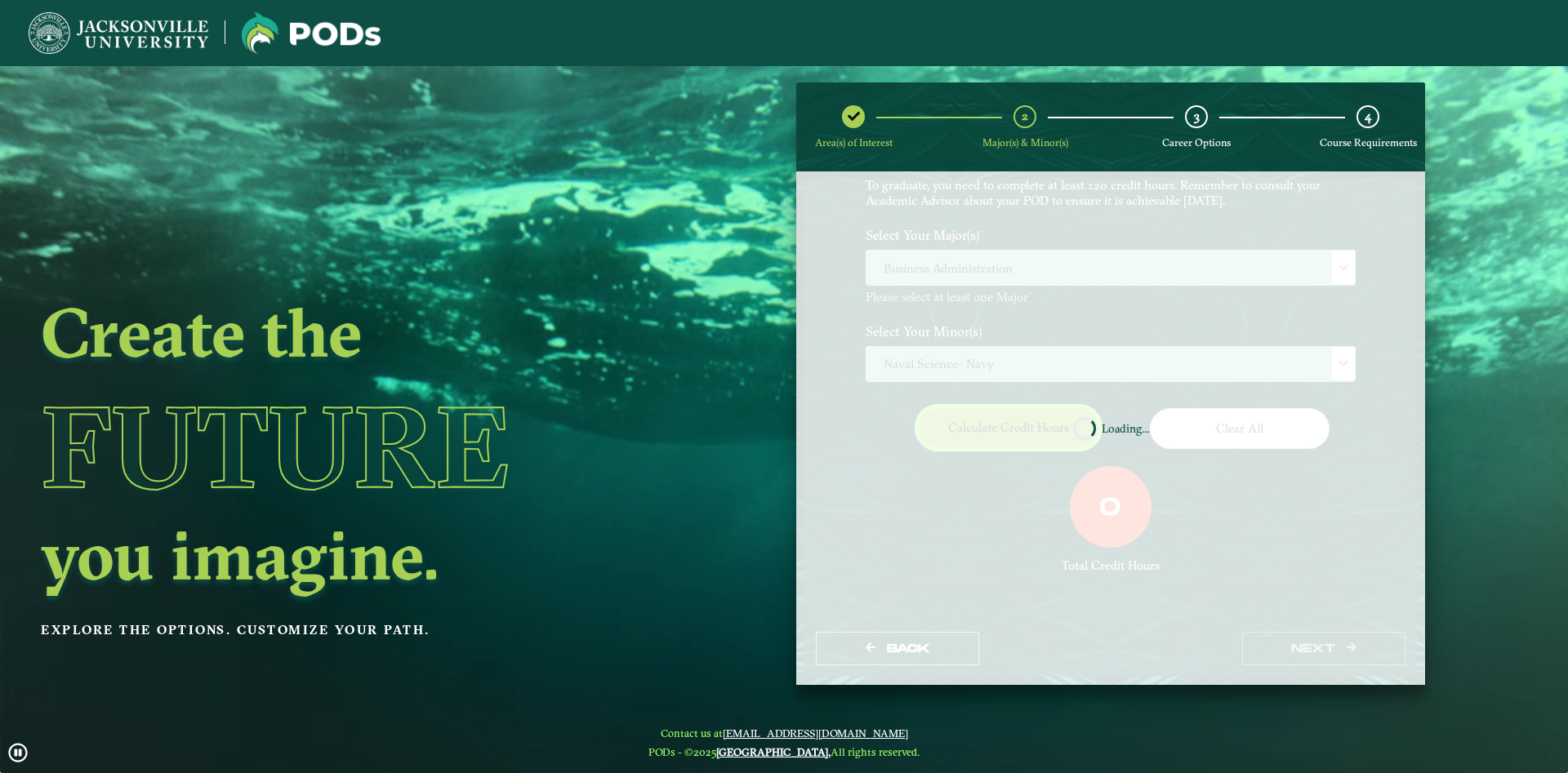
scroll to position [77, 0]
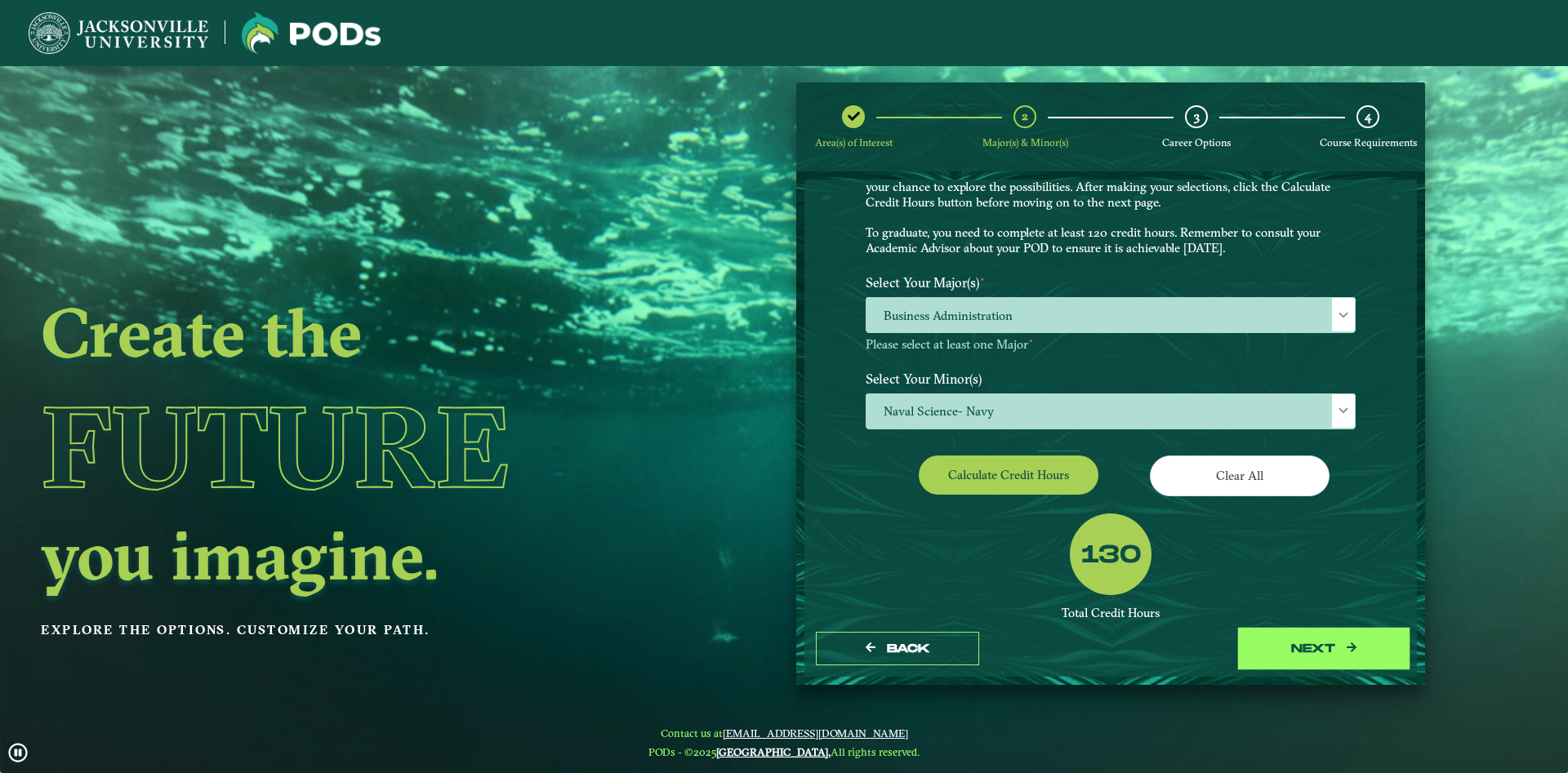
click at [1307, 654] on button "next" at bounding box center [1324, 648] width 163 height 34
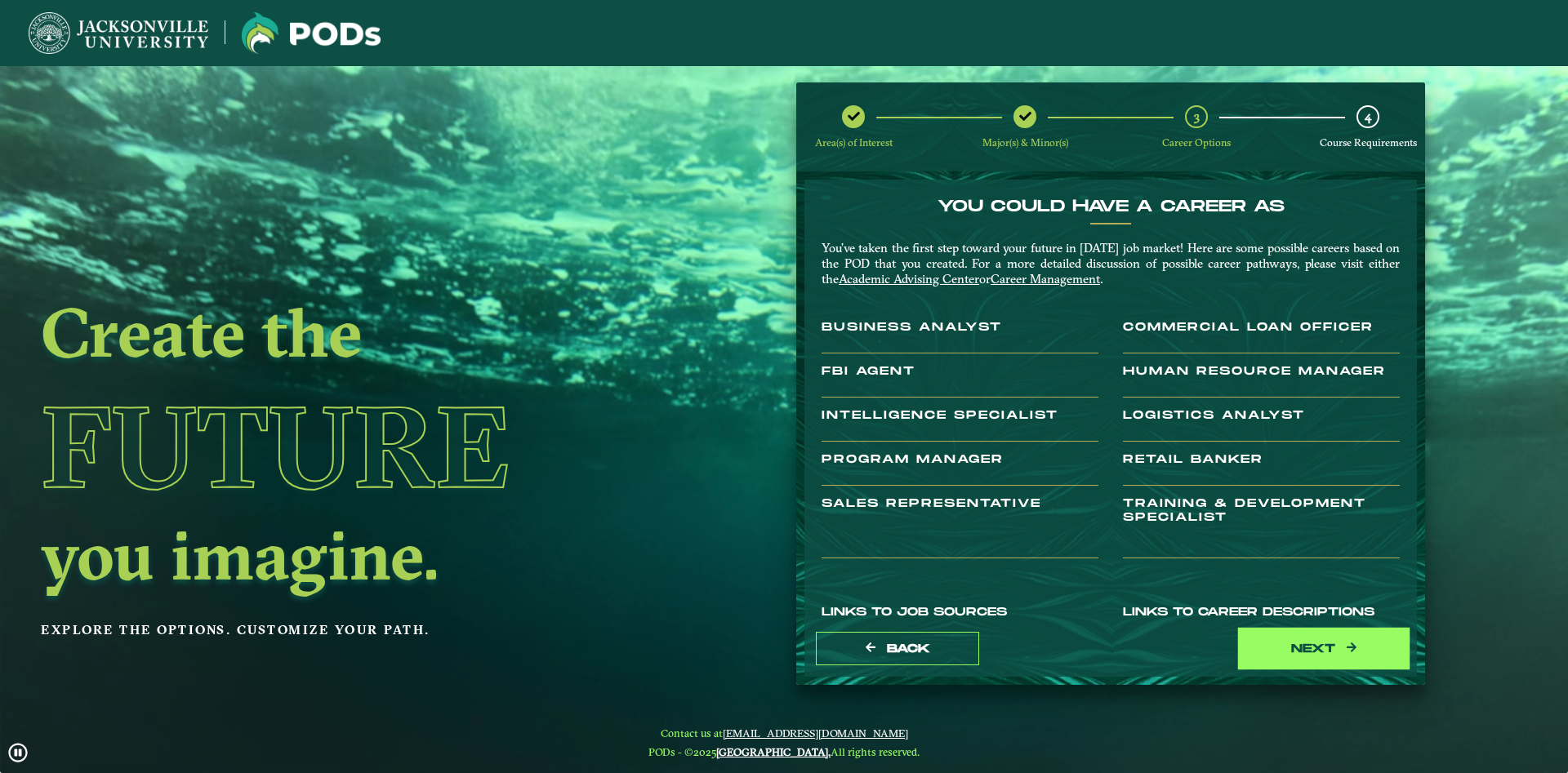
click at [1349, 636] on button "next" at bounding box center [1324, 648] width 163 height 34
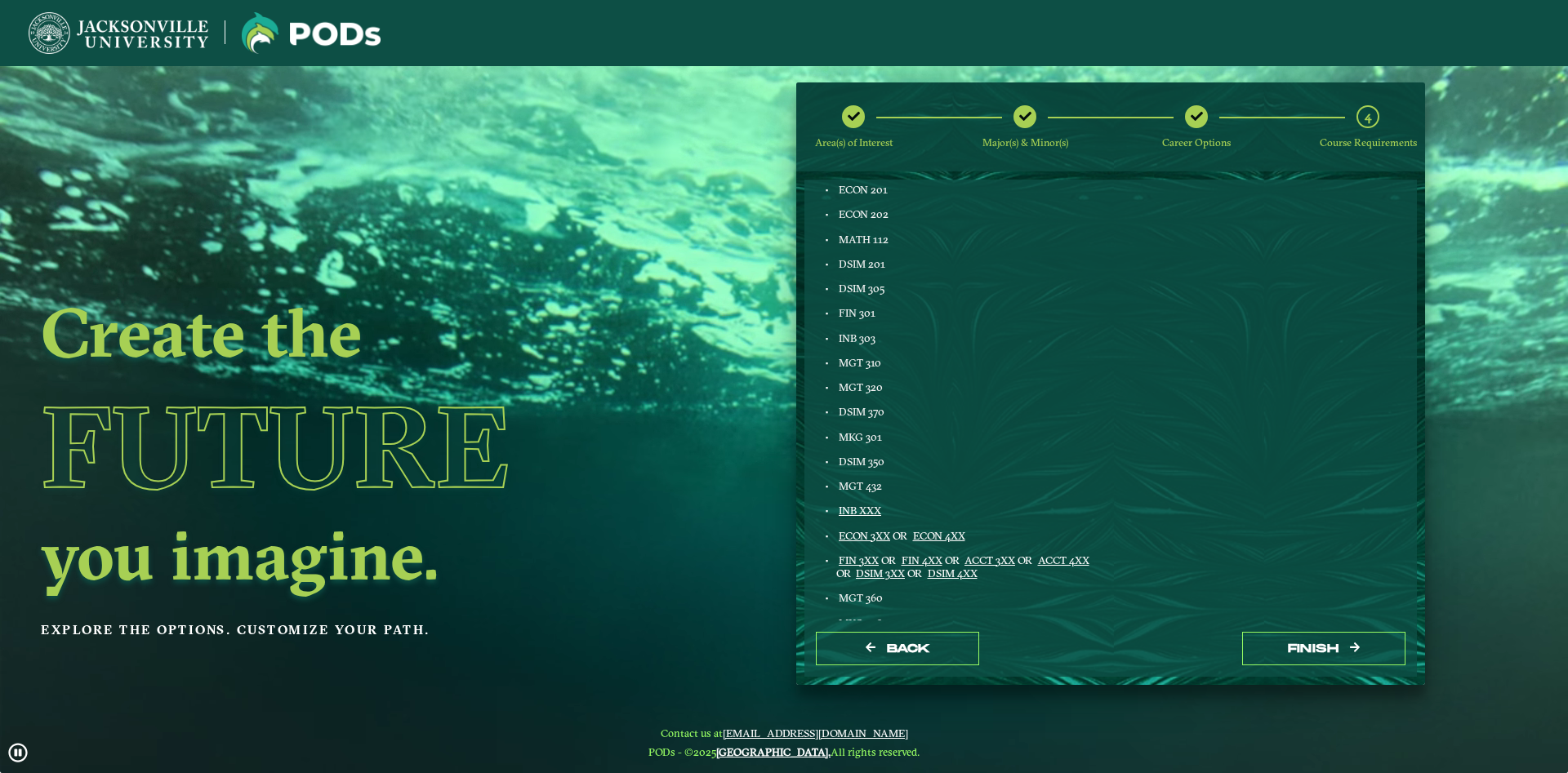
scroll to position [757, 0]
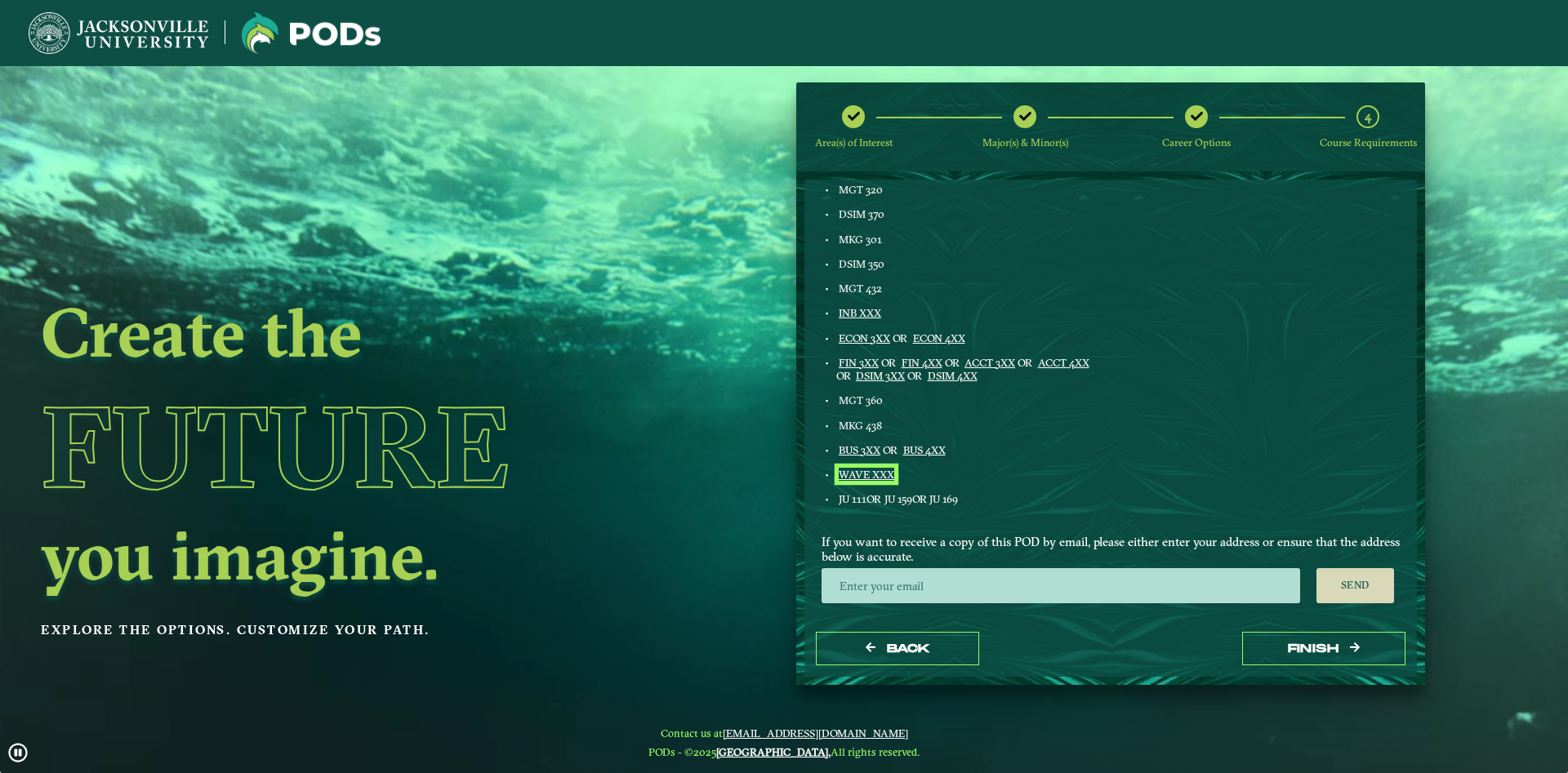
click at [851, 475] on link "WAVE XXX" at bounding box center [866, 474] width 56 height 13
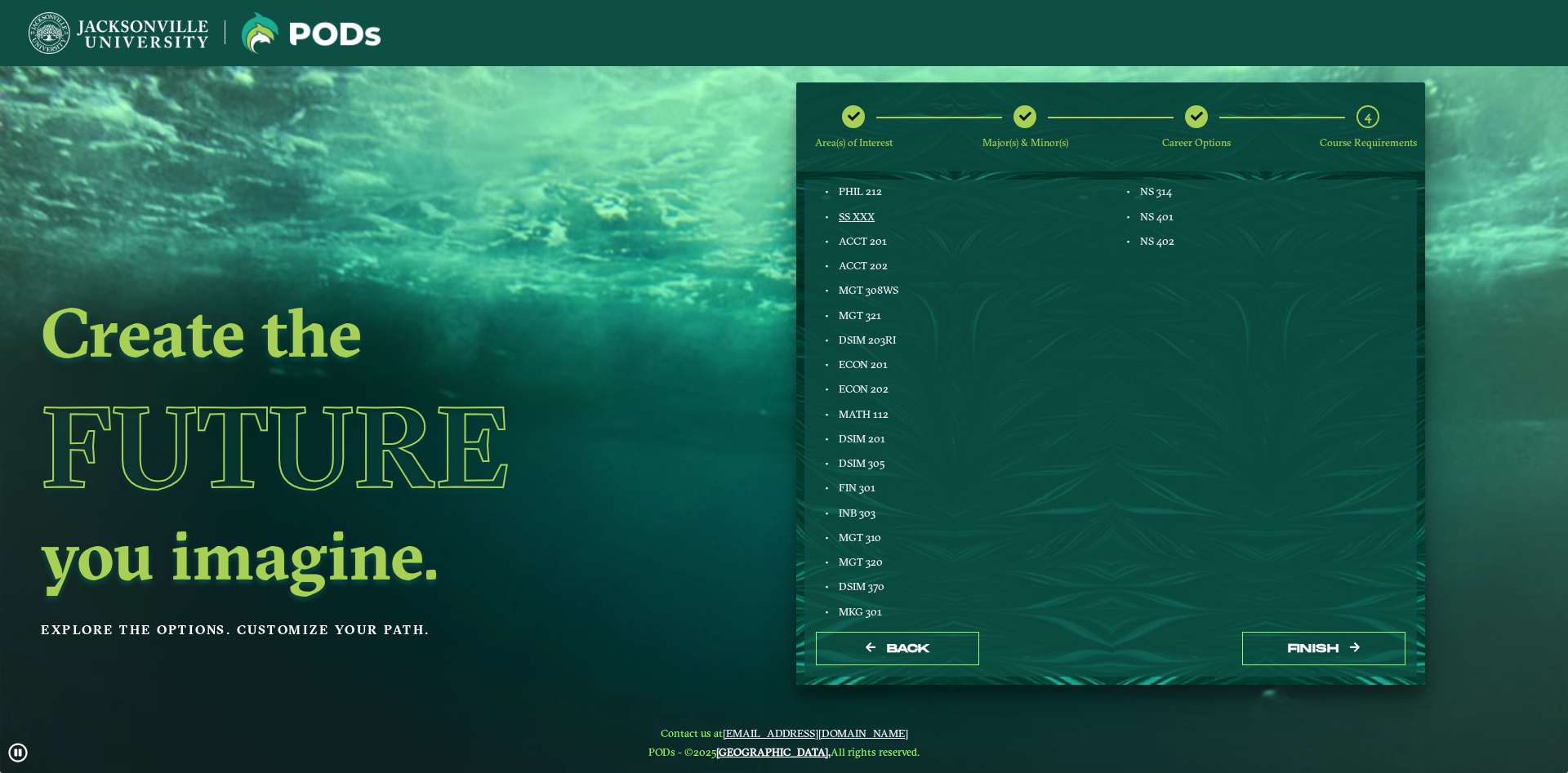
scroll to position [198, 0]
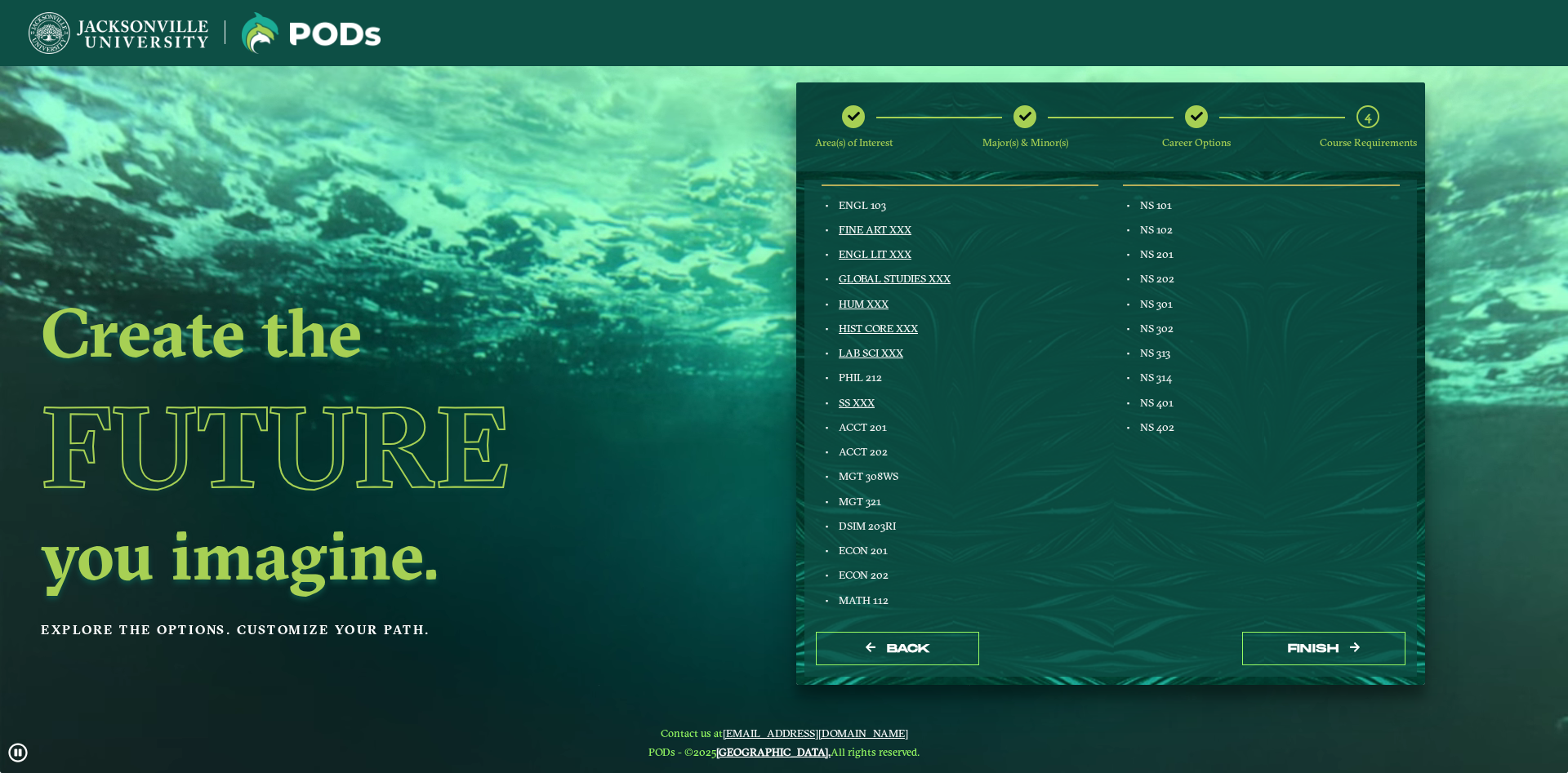
click at [673, 384] on div "Create the Future you imagine. Explore the options. Customize your path." at bounding box center [353, 453] width 706 height 773
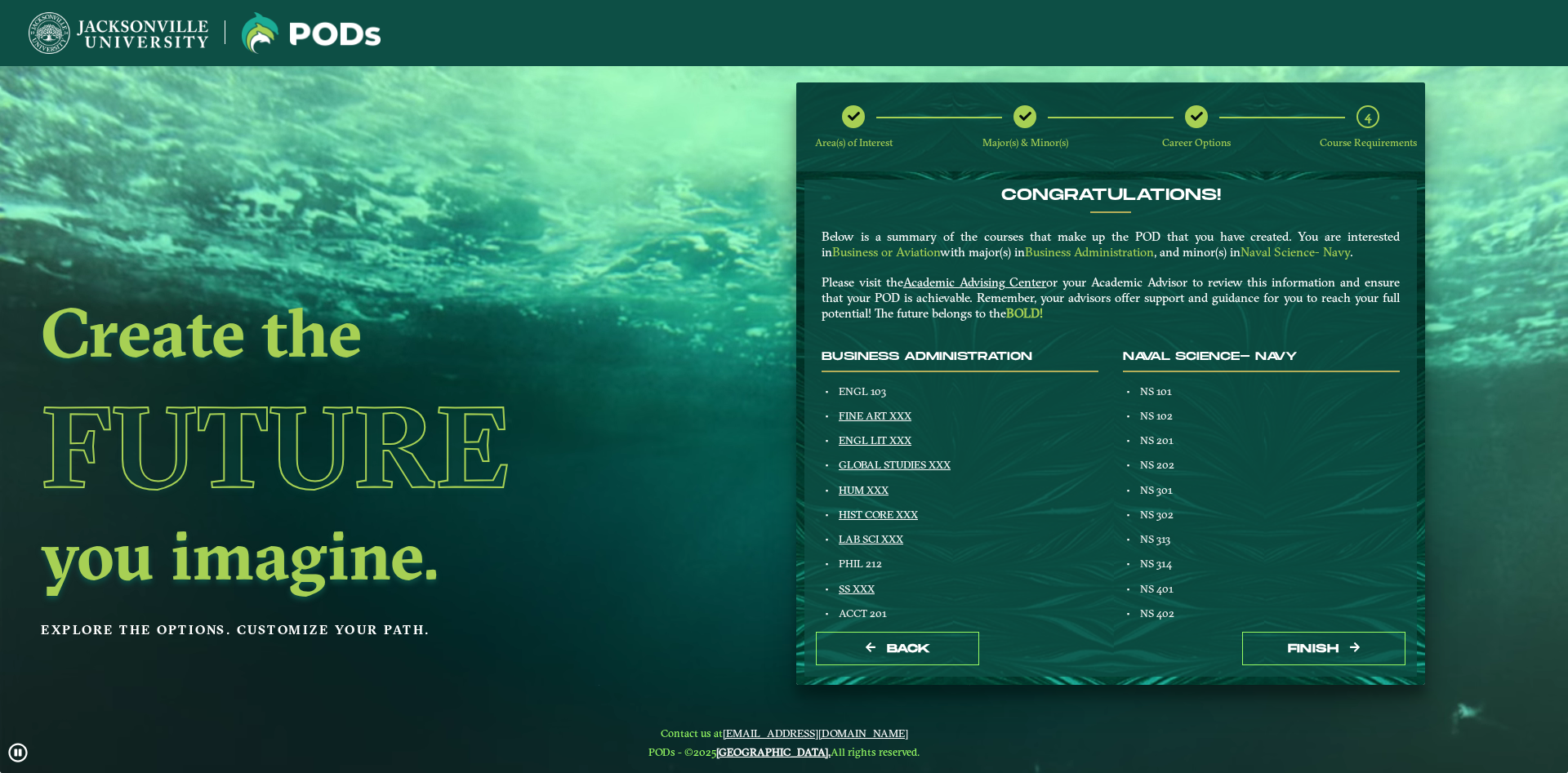
scroll to position [105, 0]
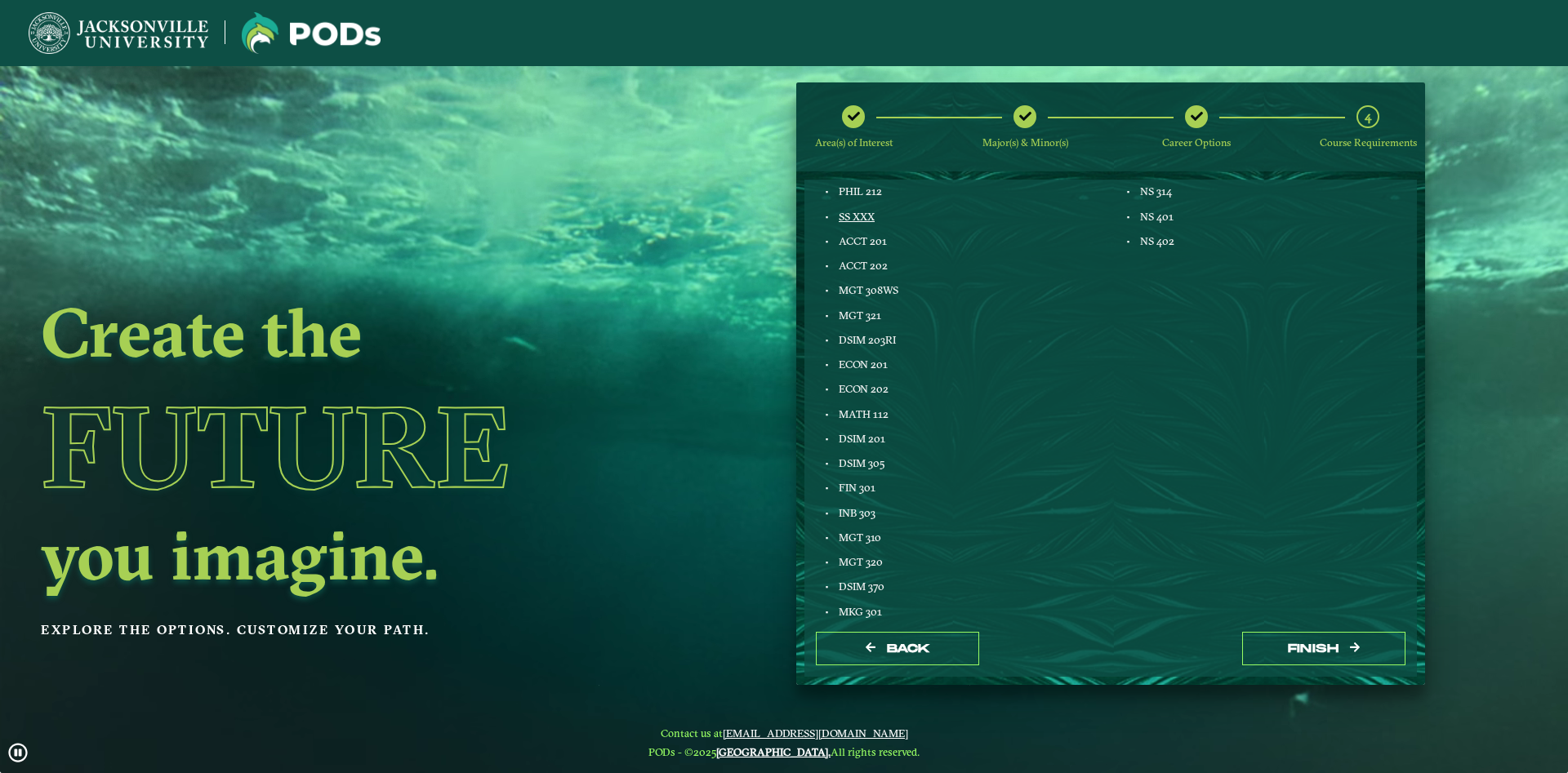
drag, startPoint x: 828, startPoint y: 295, endPoint x: 932, endPoint y: 428, distance: 168.8
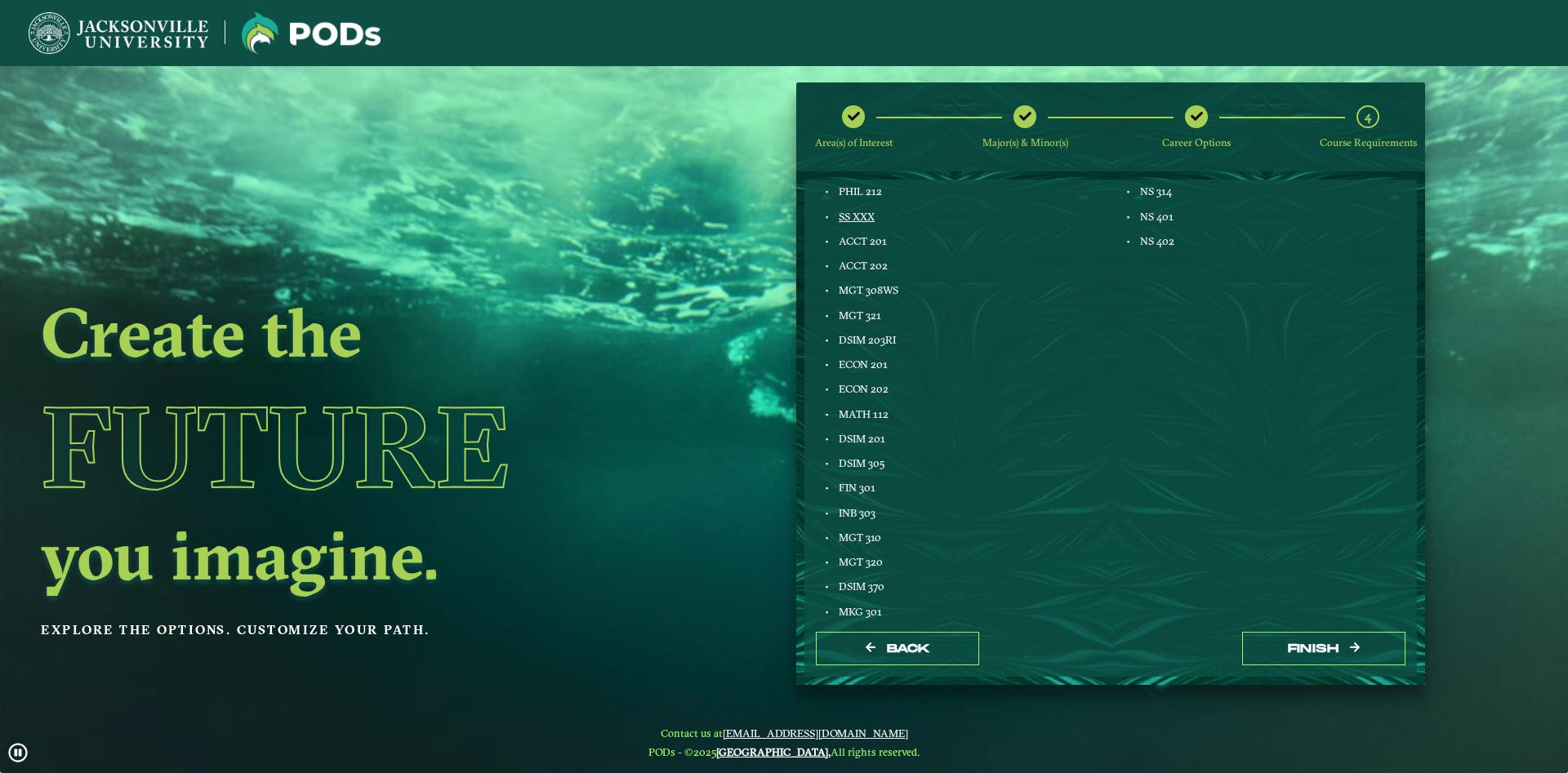
click at [942, 398] on div "Business Administration ENGL 103 FINE ART XXX ENGL LIT XXX GLOBAL STUDIES XXX H…" at bounding box center [960, 434] width 302 height 912
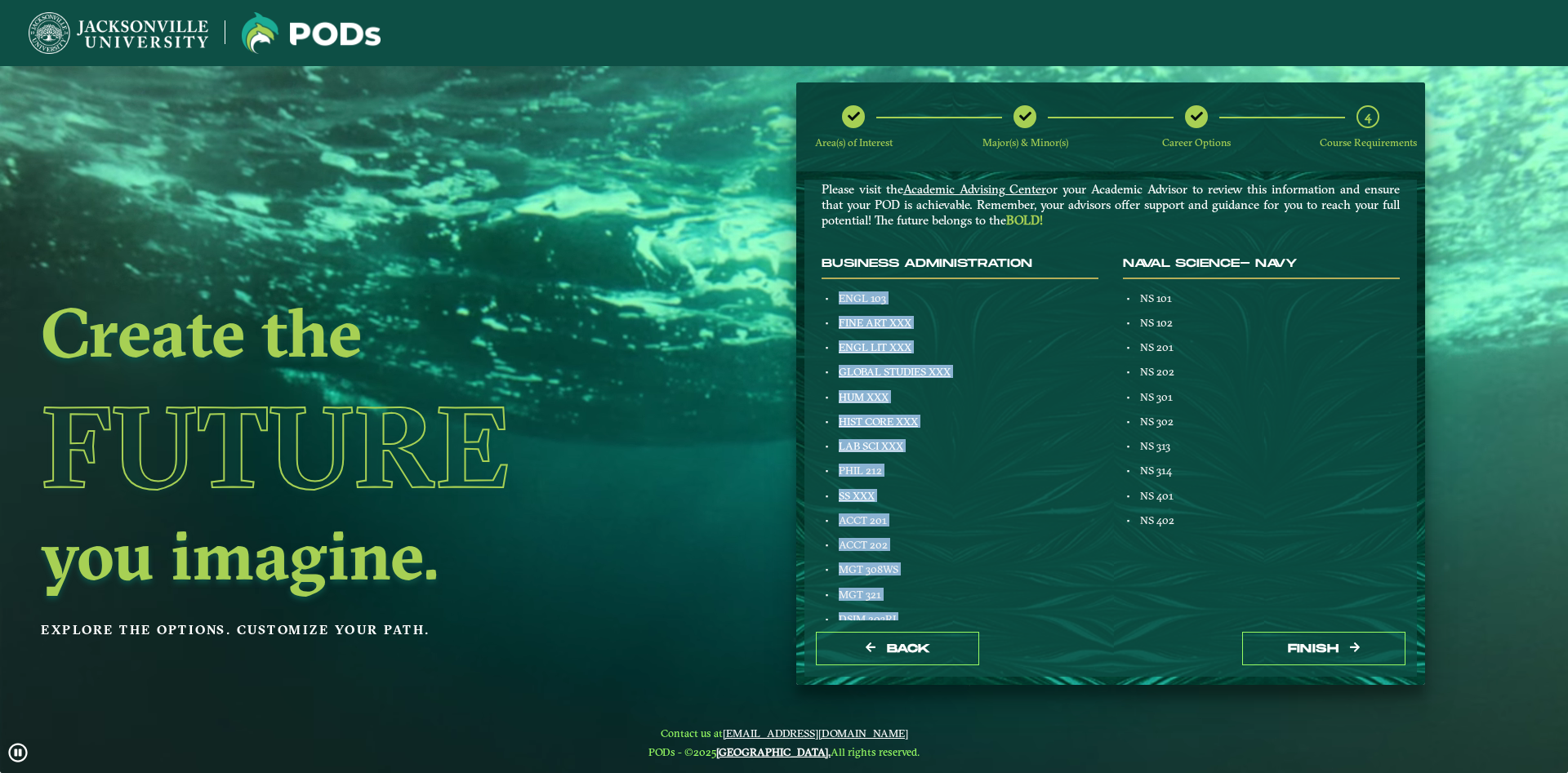
drag, startPoint x: 971, startPoint y: 505, endPoint x: 841, endPoint y: 304, distance: 239.4
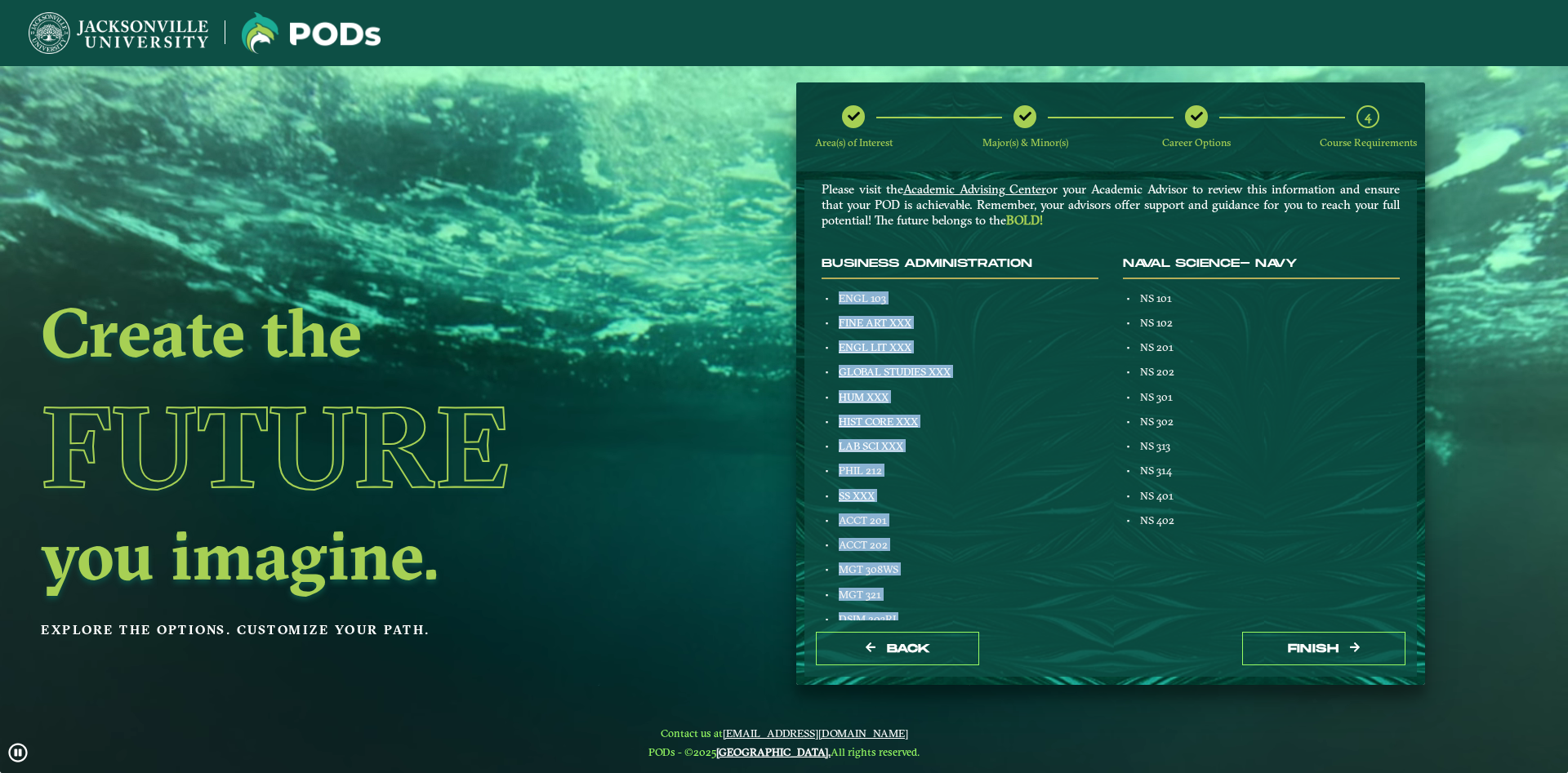
click at [841, 304] on div "Business Administration ENGL 103 FINE ART XXX ENGL LIT XXX GLOBAL STUDIES XXX H…" at bounding box center [960, 713] width 302 height 912
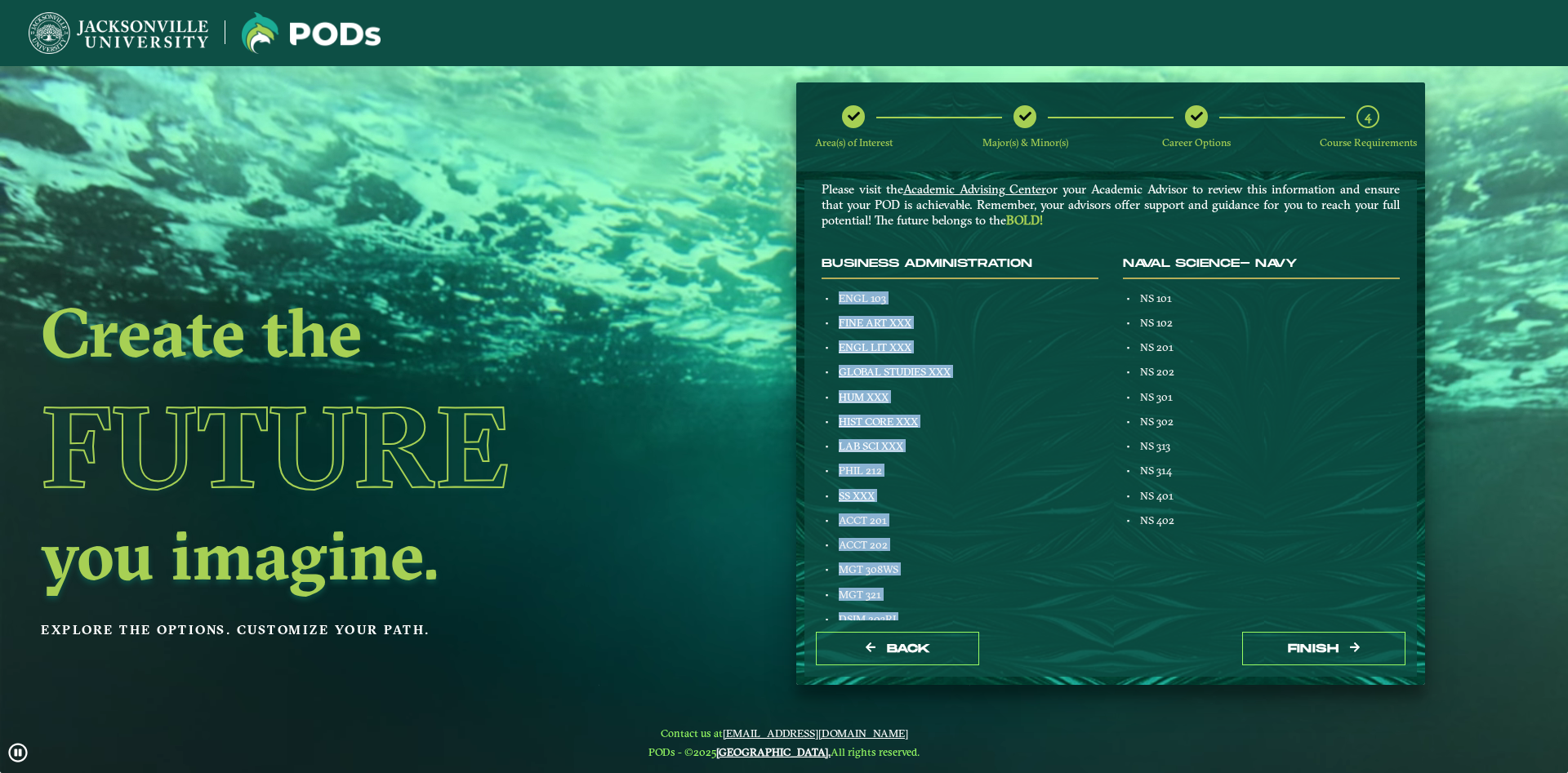
copy div "ENGL 103 FINE ART XXX ENGL LIT XXX GLOBAL STUDIES XXX HUM XXX HIST CORE XXX LAB…"
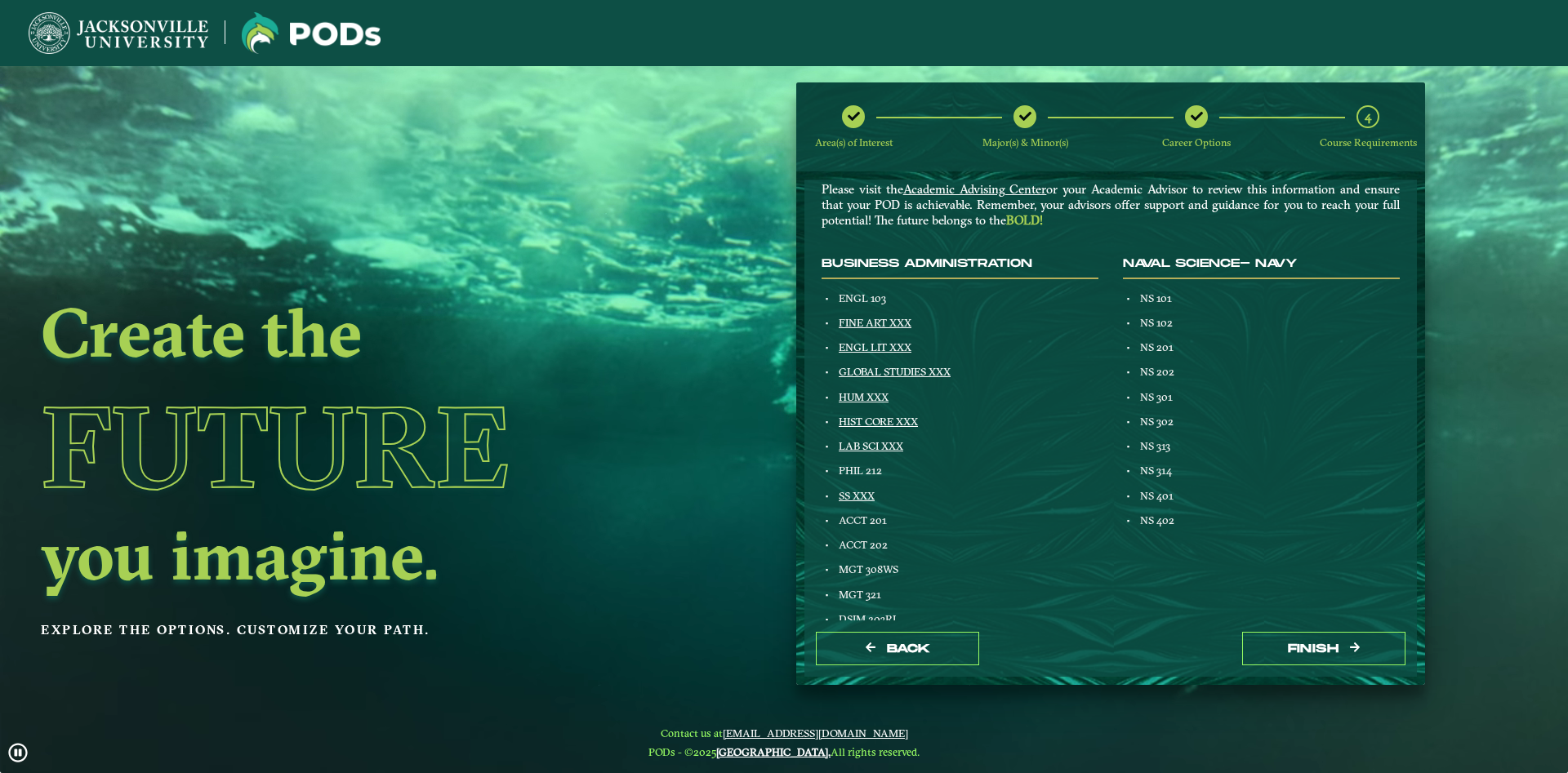
click at [1231, 323] on div "NS 102" at bounding box center [1269, 323] width 263 height 13
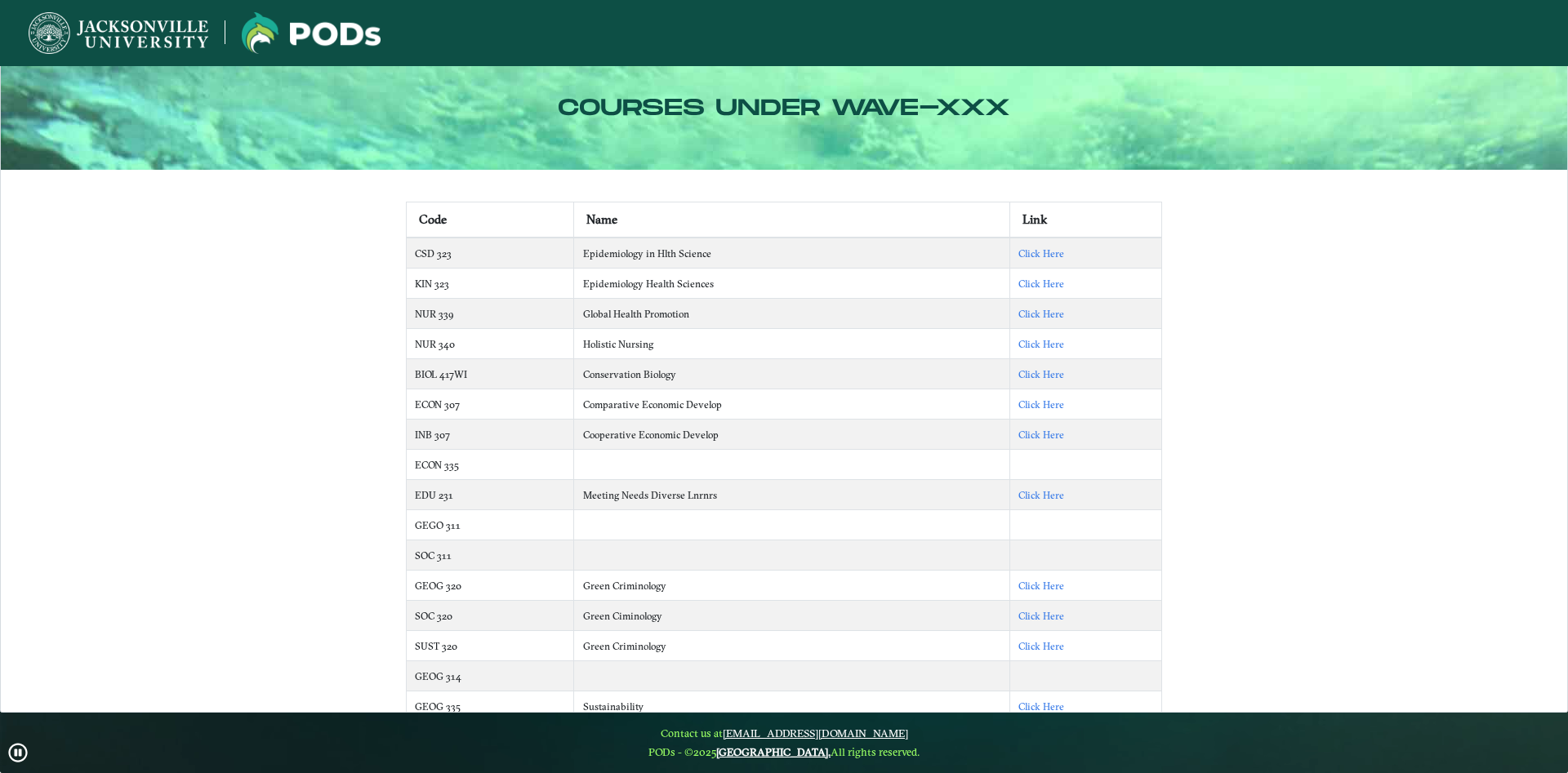
drag, startPoint x: 947, startPoint y: 582, endPoint x: 981, endPoint y: -15, distance: 598.0
